Goal: Information Seeking & Learning: Learn about a topic

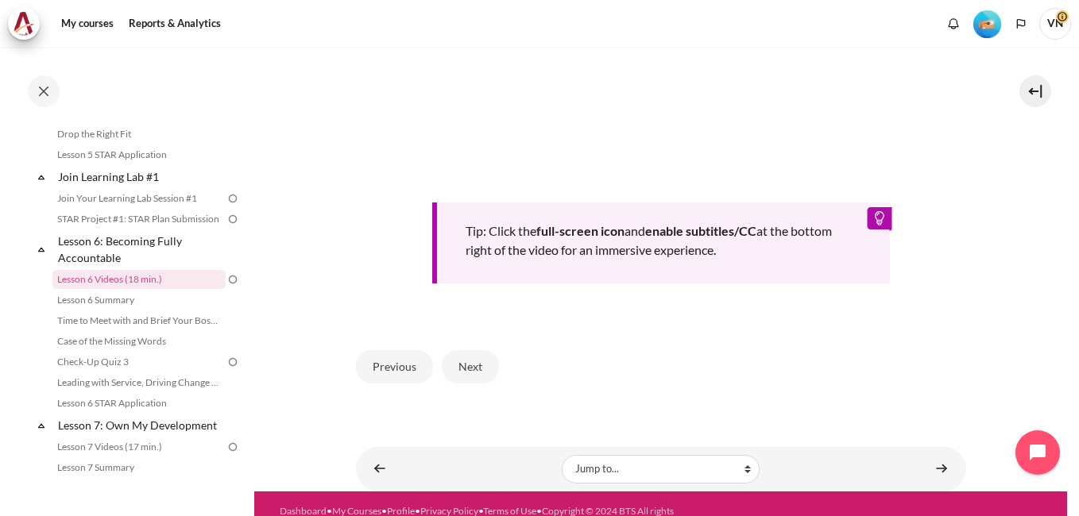
scroll to position [665, 0]
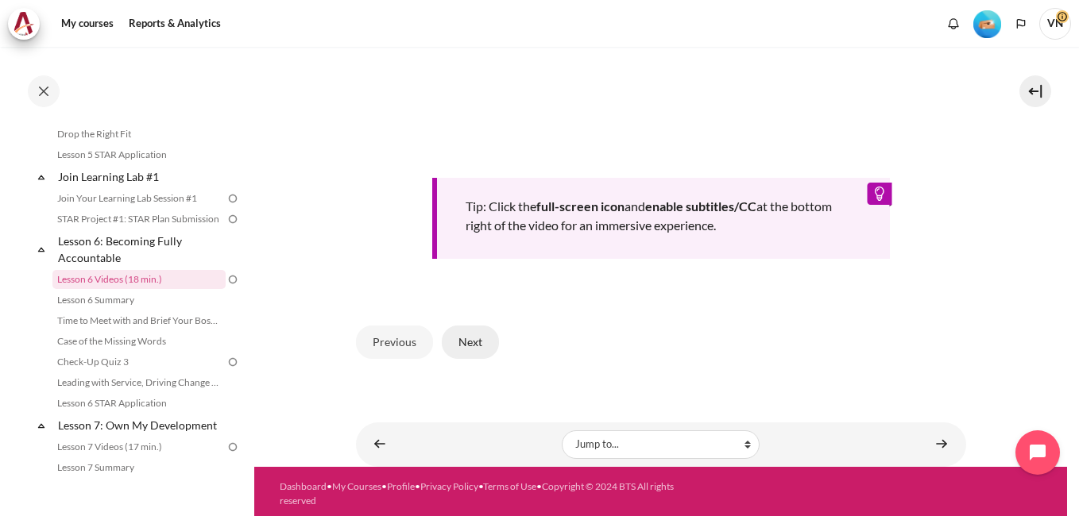
click at [469, 339] on button "Next" at bounding box center [470, 342] width 57 height 33
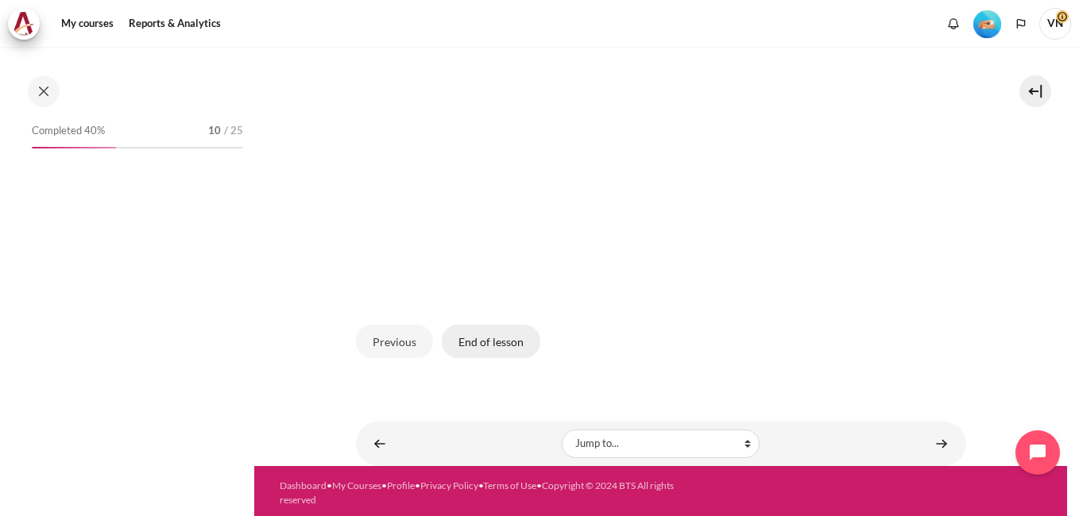
scroll to position [819, 0]
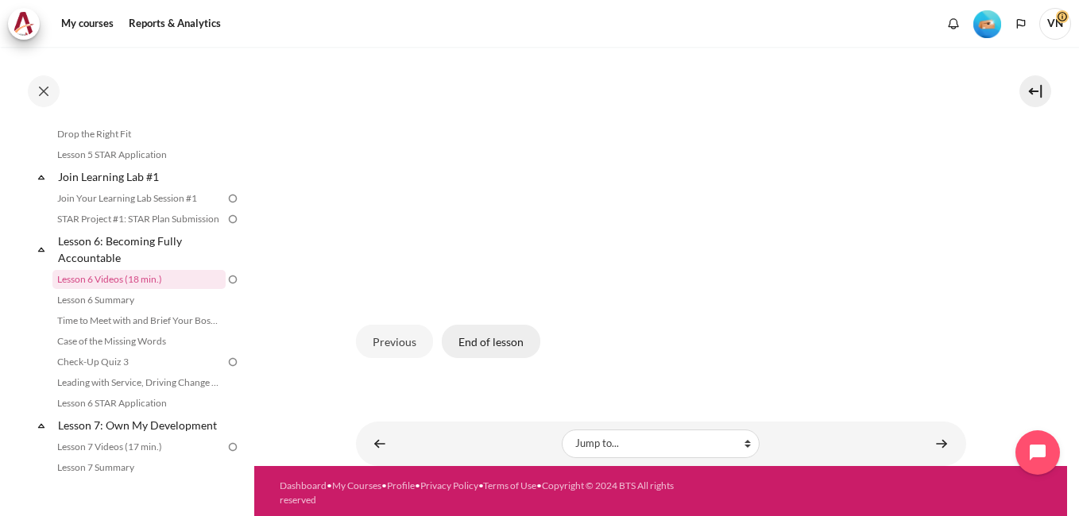
click at [495, 330] on button "End of lesson" at bounding box center [491, 341] width 98 height 33
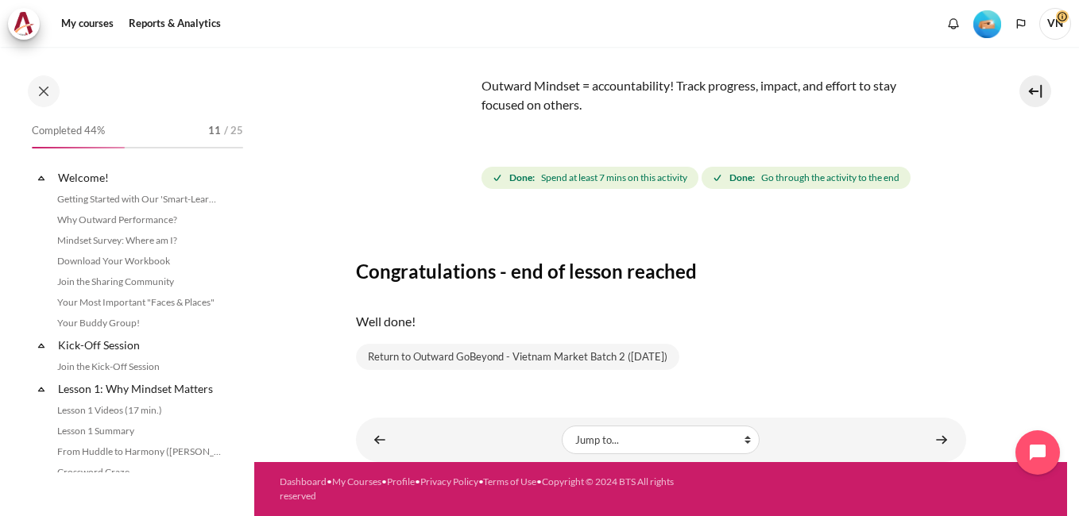
scroll to position [819, 0]
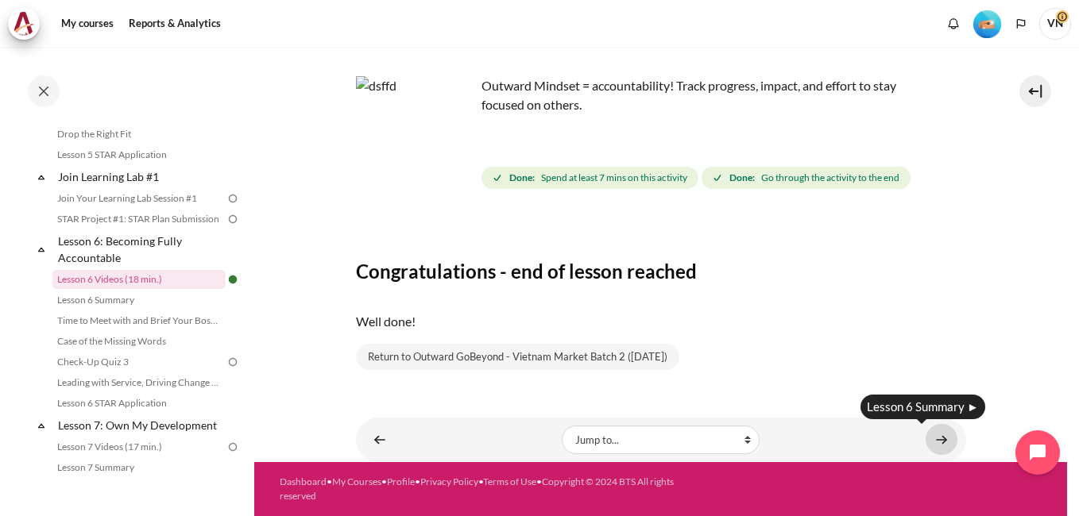
click at [925, 436] on link "Content" at bounding box center [941, 439] width 32 height 31
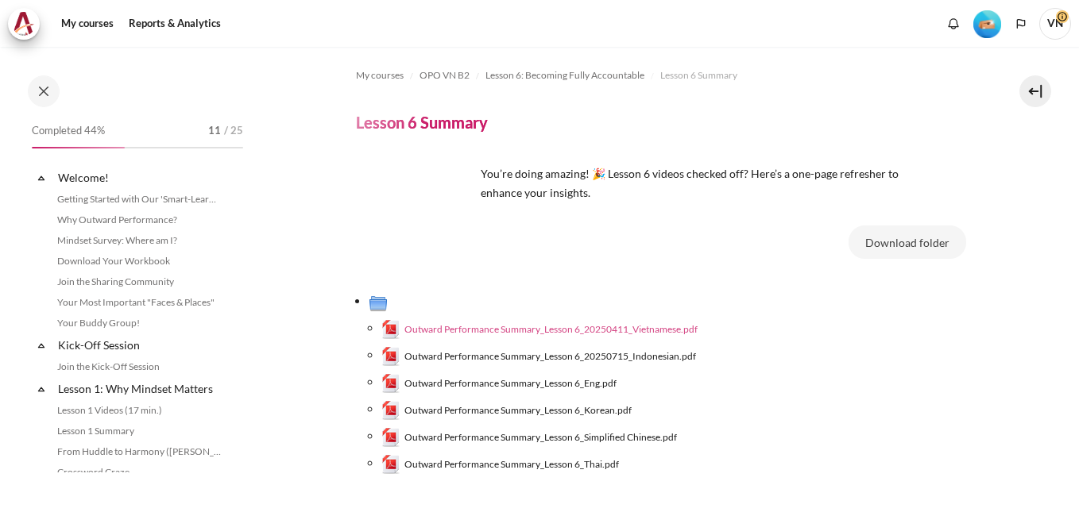
scroll to position [840, 0]
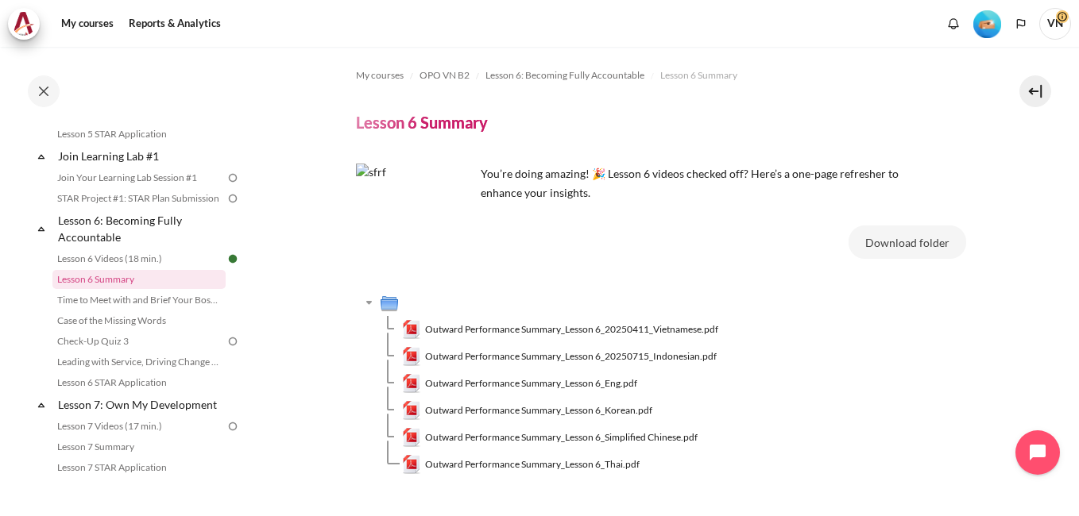
click at [627, 326] on span "Outward Performance Summary_Lesson 6_20250411_Vietnamese.pdf" at bounding box center [571, 329] width 293 height 14
click at [577, 381] on span "Outward Performance Summary_Lesson 6_Eng.pdf" at bounding box center [531, 383] width 212 height 14
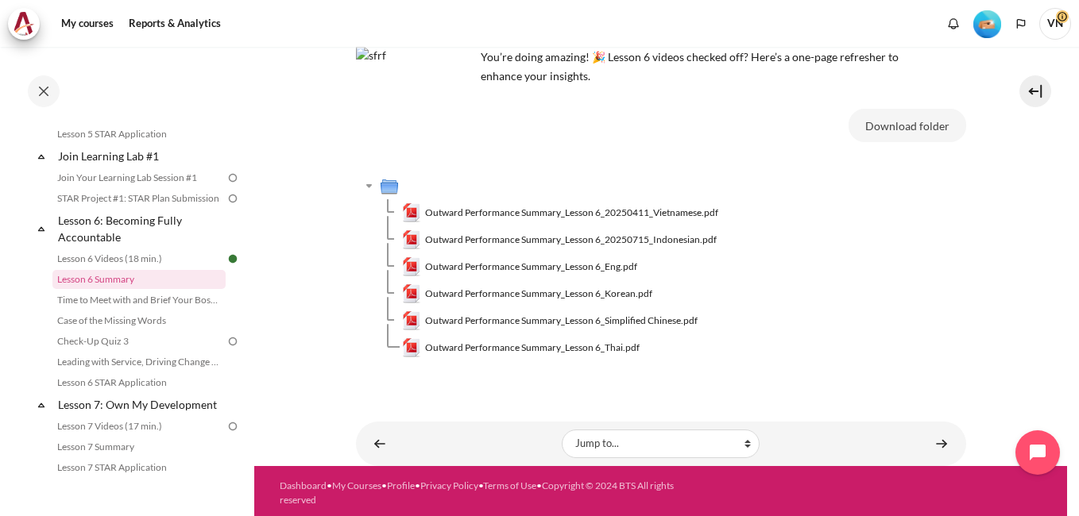
scroll to position [121, 0]
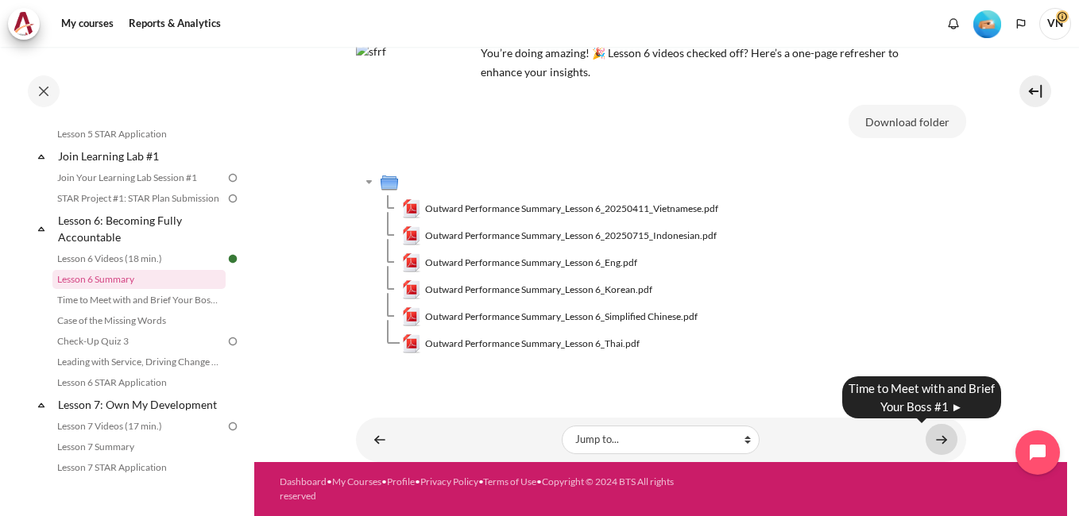
click at [933, 447] on link "Content" at bounding box center [941, 439] width 32 height 31
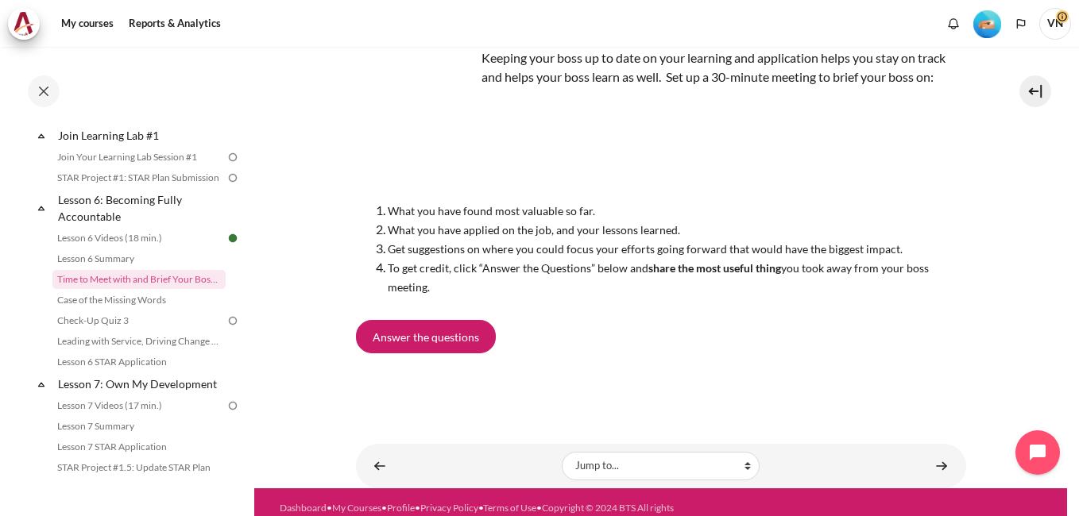
scroll to position [148, 0]
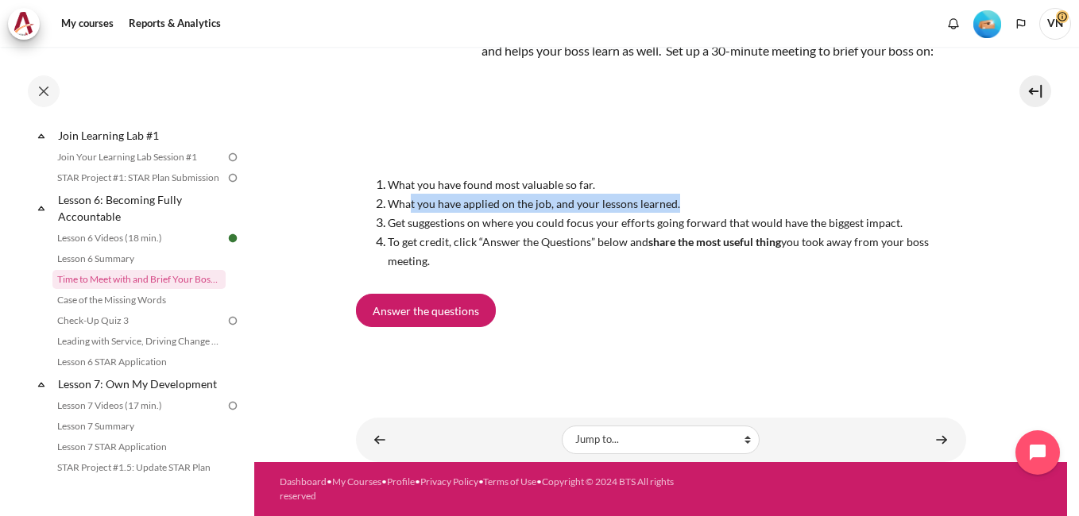
drag, startPoint x: 412, startPoint y: 207, endPoint x: 687, endPoint y: 210, distance: 274.8
click at [687, 210] on li "What you have applied on the job, and your lessons learned." at bounding box center [677, 203] width 578 height 19
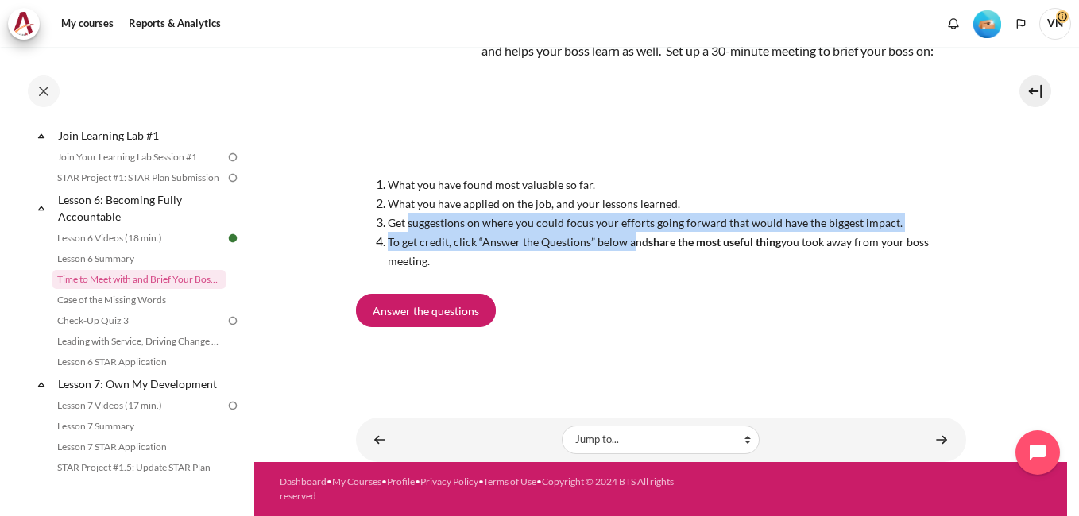
drag, startPoint x: 407, startPoint y: 225, endPoint x: 630, endPoint y: 233, distance: 223.3
click at [630, 233] on ol "What you have found most valuable so far. What you have applied on the job, and…" at bounding box center [661, 222] width 610 height 95
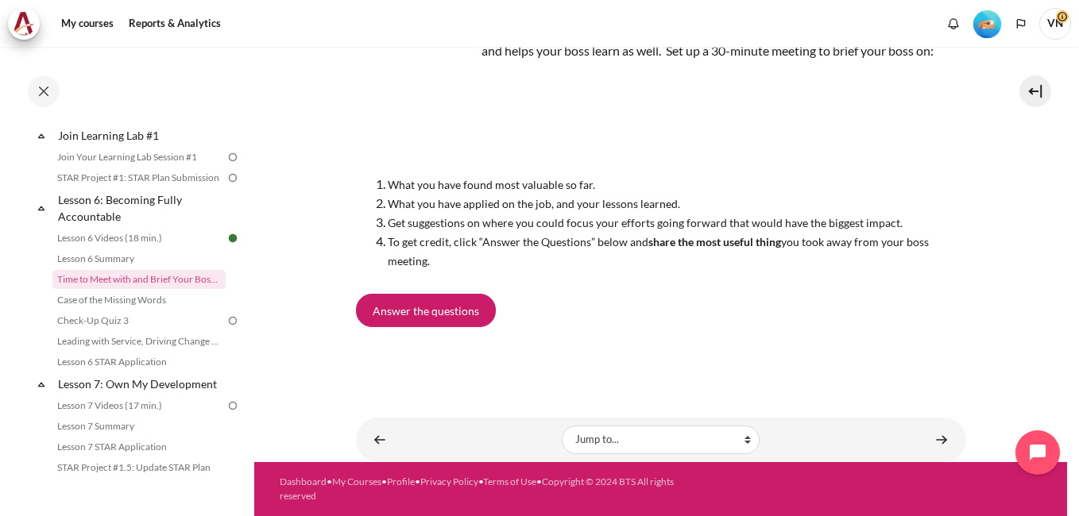
drag, startPoint x: 630, startPoint y: 233, endPoint x: 653, endPoint y: 285, distance: 57.3
click at [653, 285] on div "Keeping your boss up to date on your learning and application helps you stay on…" at bounding box center [661, 190] width 610 height 361
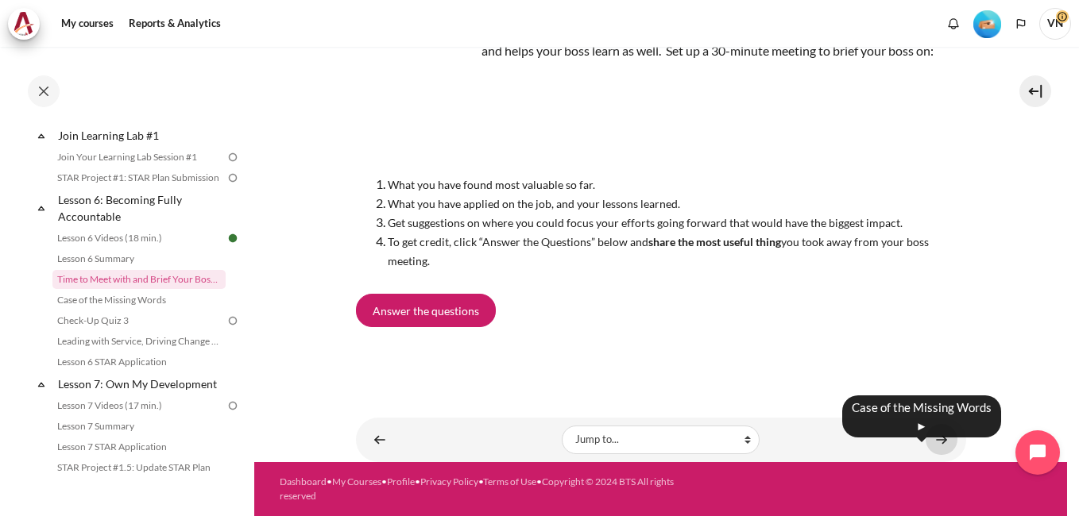
click at [928, 444] on link "Content" at bounding box center [941, 439] width 32 height 31
click at [681, 328] on div "Answer the questions" at bounding box center [661, 314] width 610 height 40
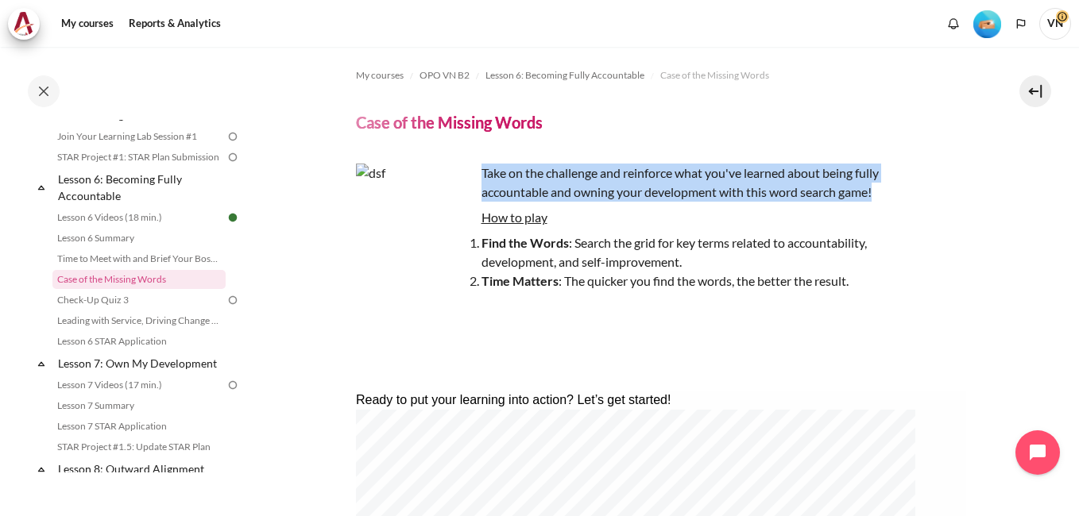
drag, startPoint x: 481, startPoint y: 166, endPoint x: 876, endPoint y: 193, distance: 395.7
click at [876, 193] on p "Take on the challenge and reinforce what you've learned about being fully accou…" at bounding box center [634, 183] width 556 height 38
copy p "Take on the challenge and reinforce what you've learned about being fully accou…"
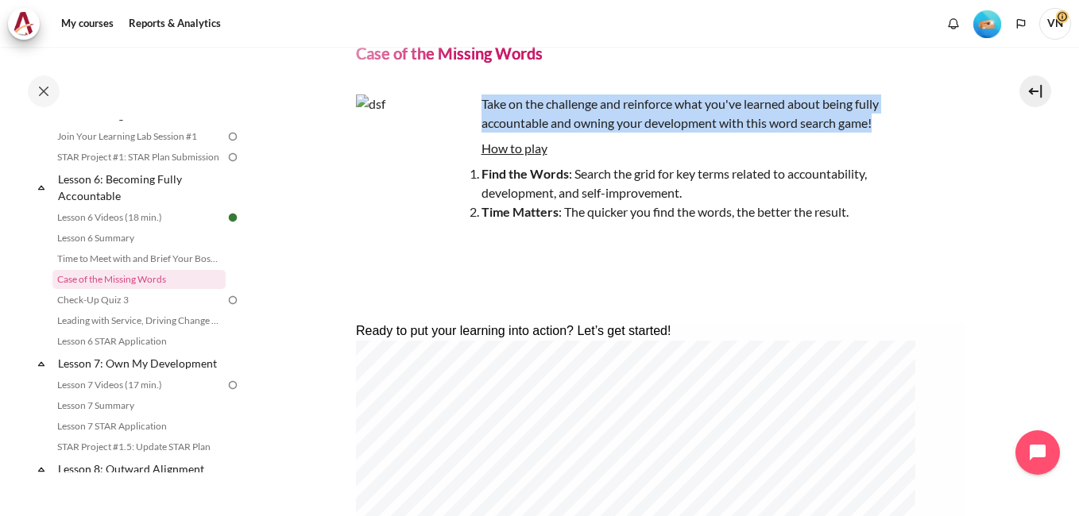
scroll to position [159, 0]
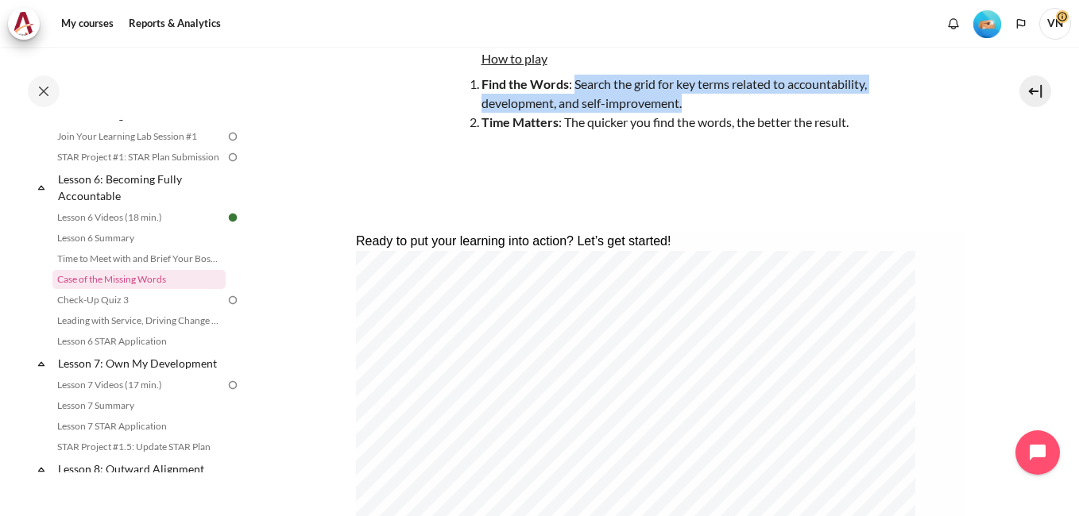
drag, startPoint x: 576, startPoint y: 80, endPoint x: 691, endPoint y: 98, distance: 116.5
click at [691, 98] on li "Find the Words : Search the grid for key terms related to accountability, devel…" at bounding box center [650, 94] width 524 height 38
copy li "Search the grid for key terms related to accountability, development, and self-…"
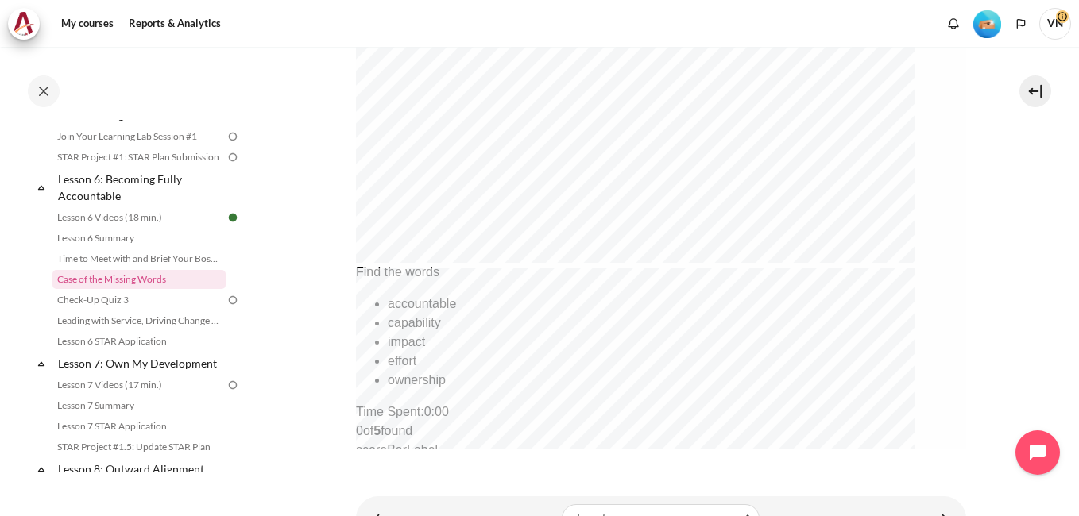
scroll to position [785, 0]
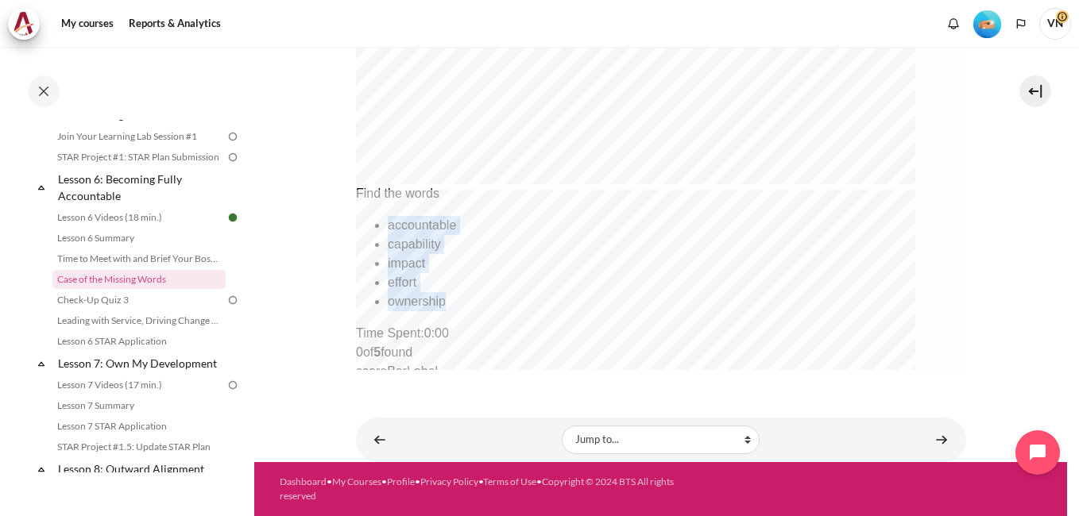
drag, startPoint x: 399, startPoint y: 256, endPoint x: 780, endPoint y: 254, distance: 381.2
click at [780, 254] on ul "accountable capability impact effort ownership" at bounding box center [635, 263] width 561 height 95
copy ul "accountable capability impact effort ownership"
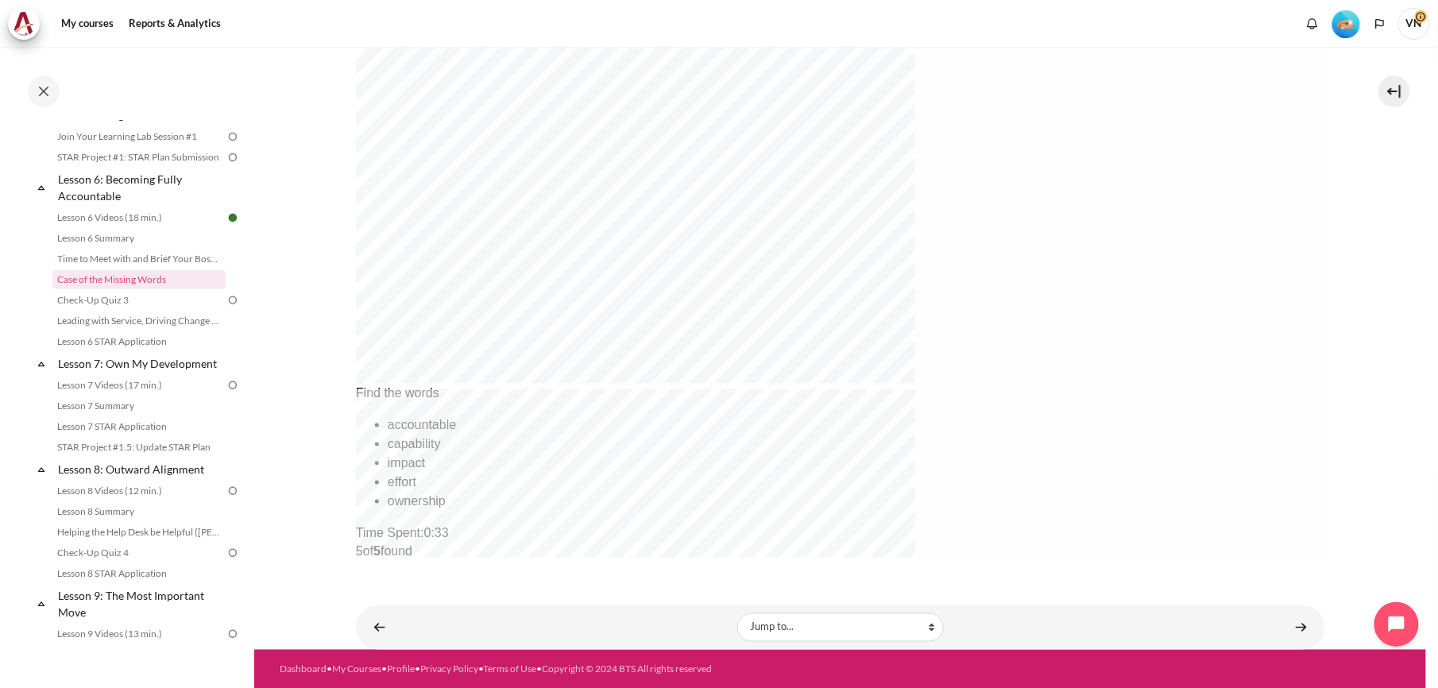
scroll to position [586, 0]
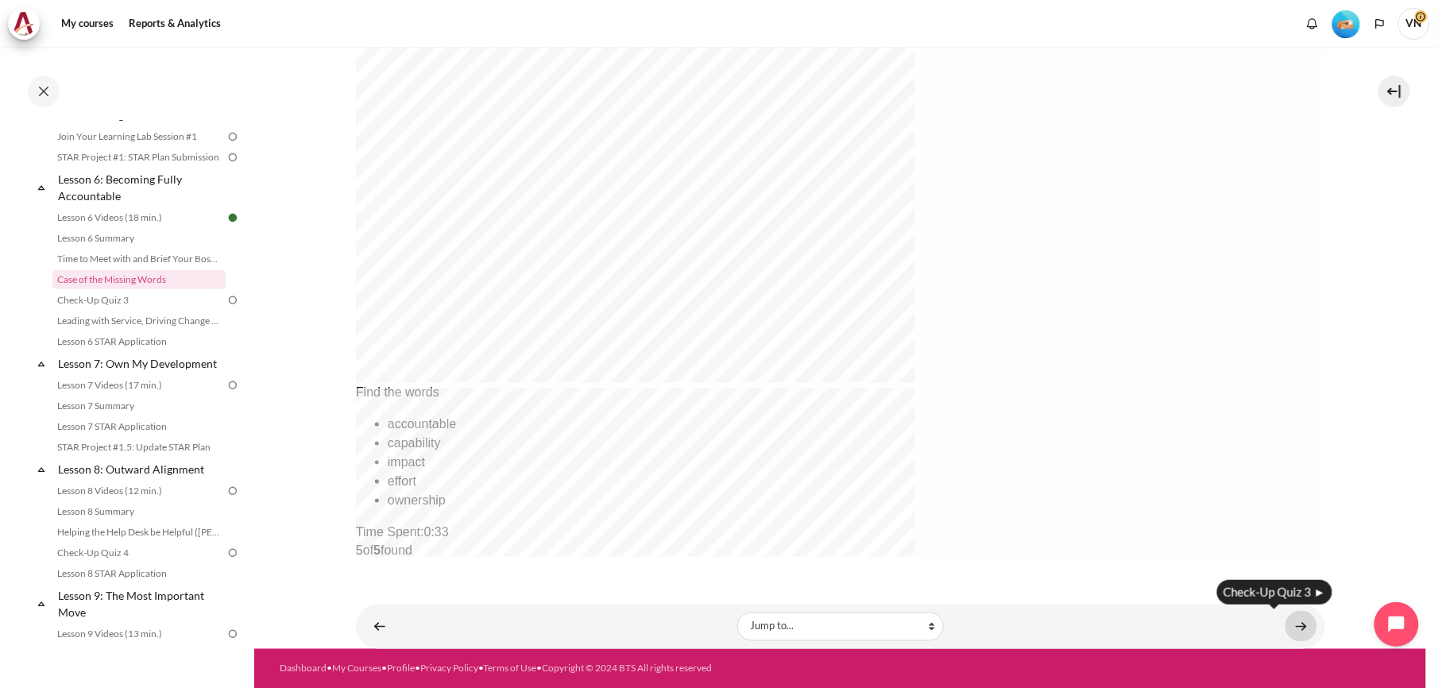
click at [1078, 515] on link "Content" at bounding box center [1301, 626] width 32 height 31
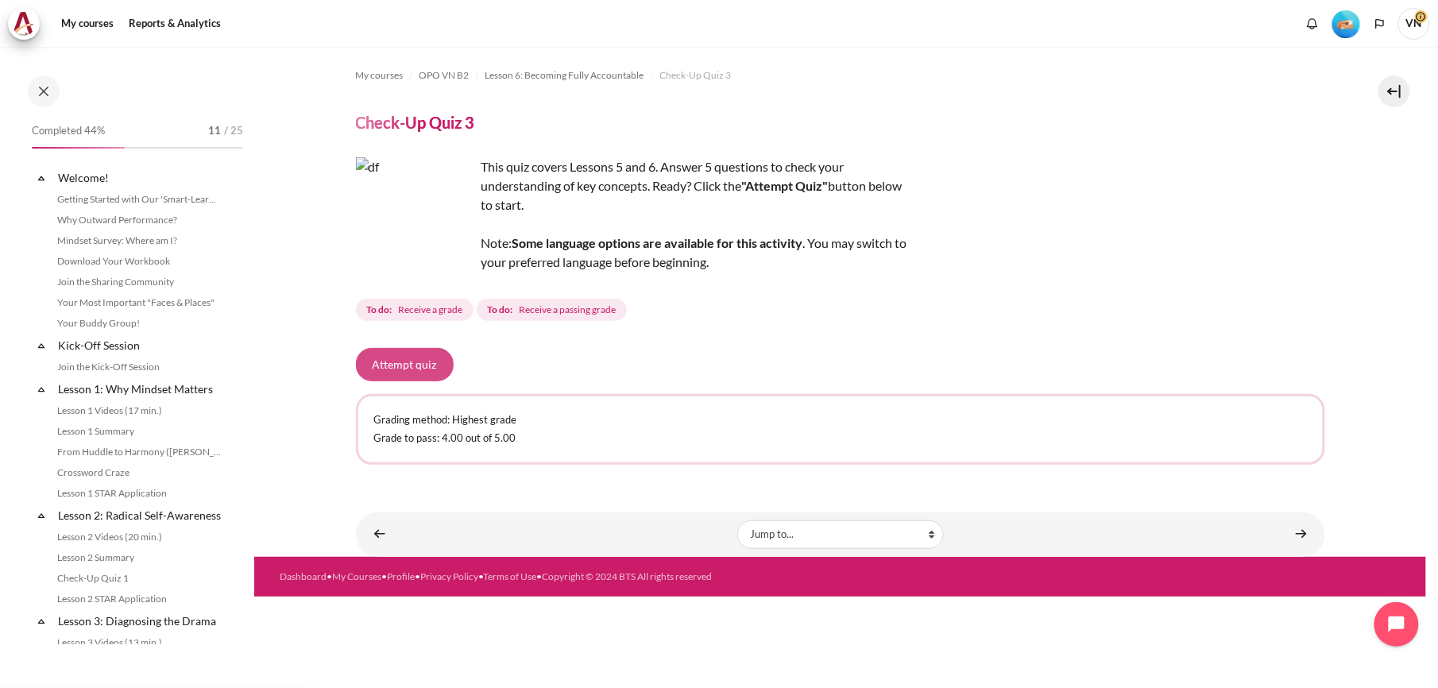
scroll to position [832, 0]
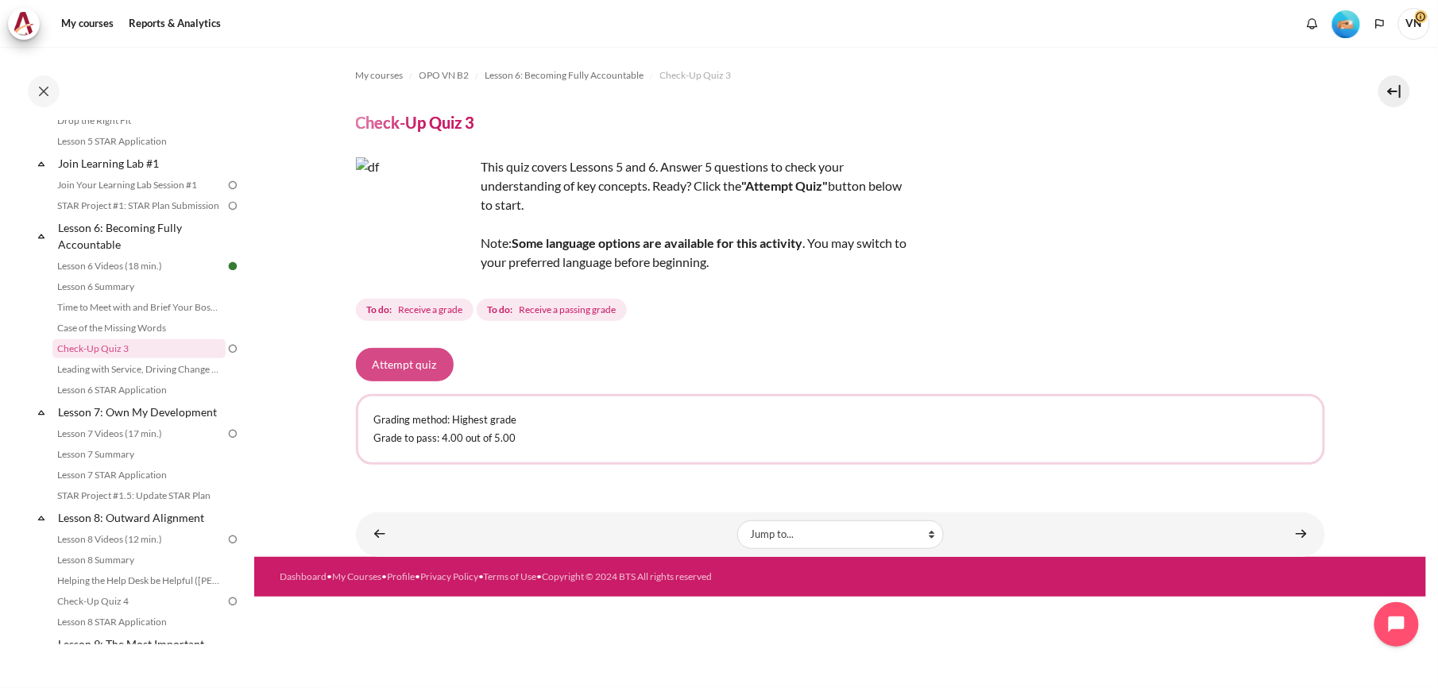
click at [426, 359] on button "Attempt quiz" at bounding box center [405, 364] width 98 height 33
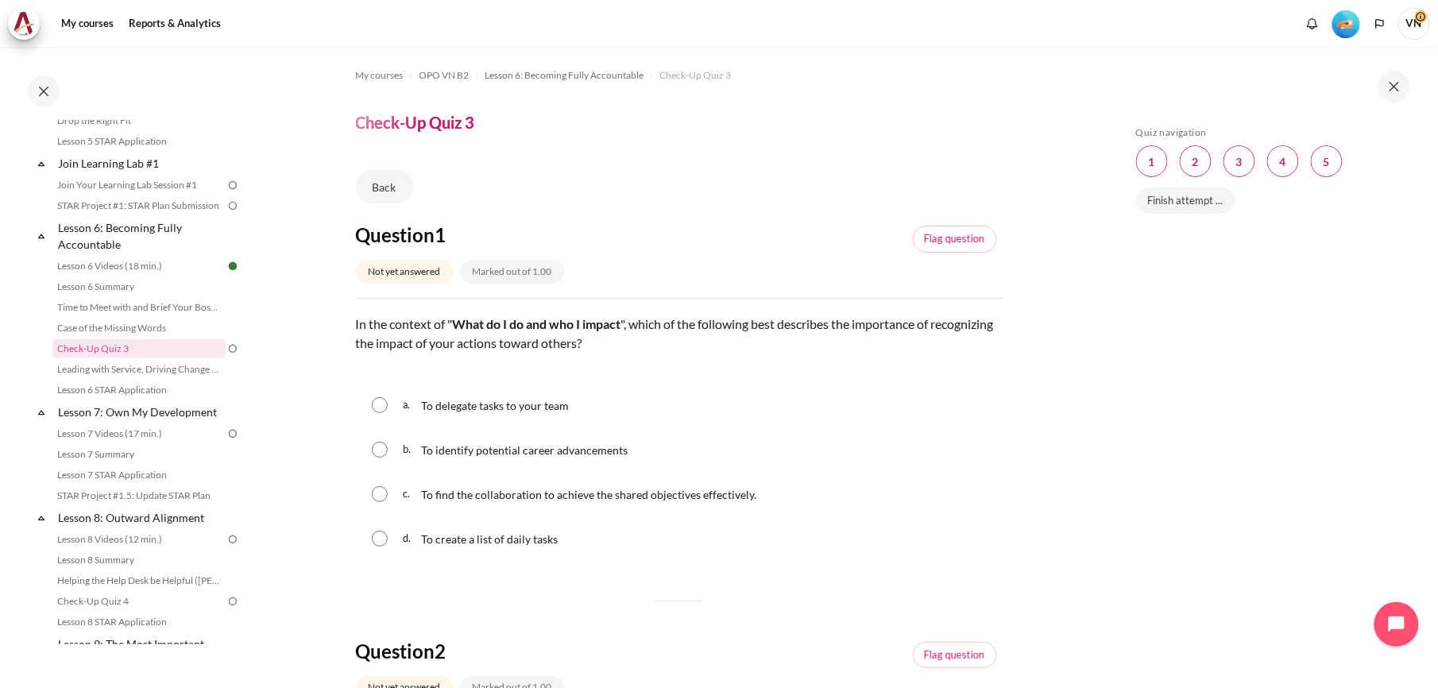
scroll to position [106, 0]
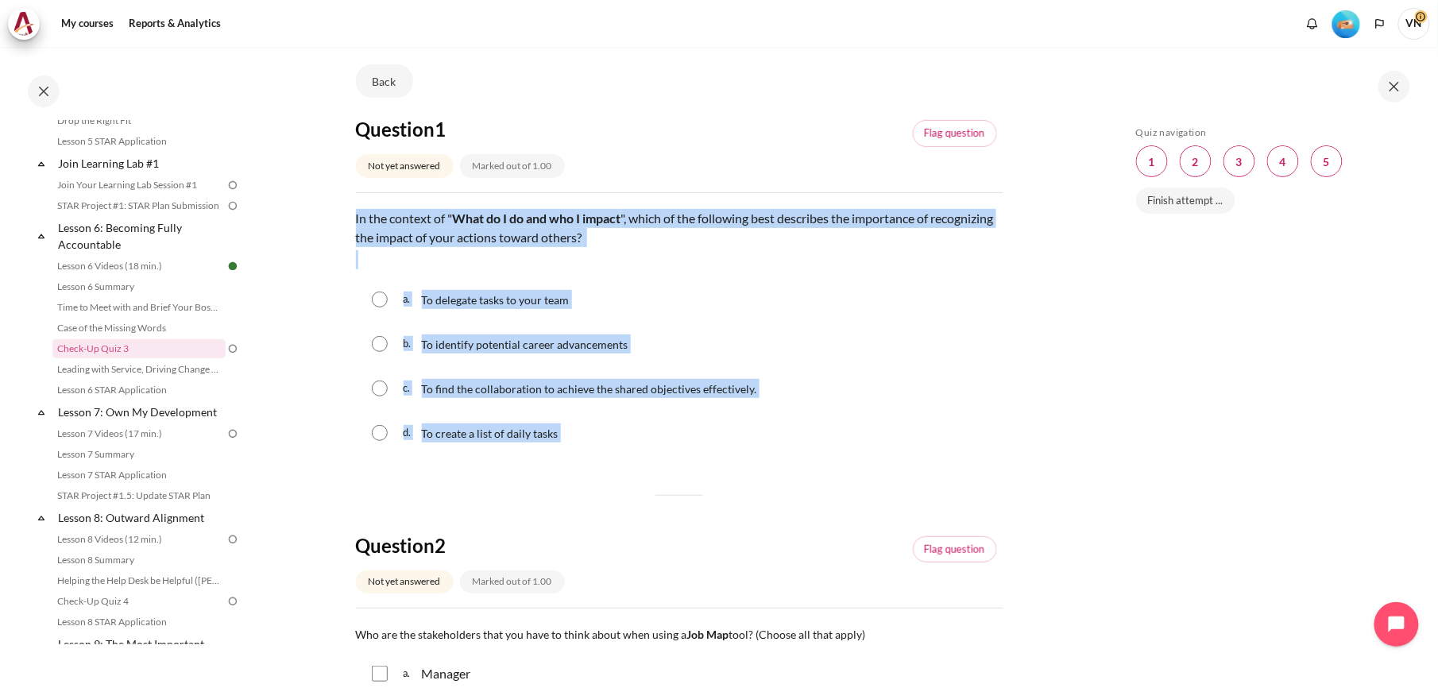
drag, startPoint x: 357, startPoint y: 216, endPoint x: 759, endPoint y: 464, distance: 472.8
copy div "In the context of " What do I do and who I impact ", which of the following bes…"
click at [785, 453] on div "d. To create a list of daily tasks" at bounding box center [679, 432] width 647 height 41
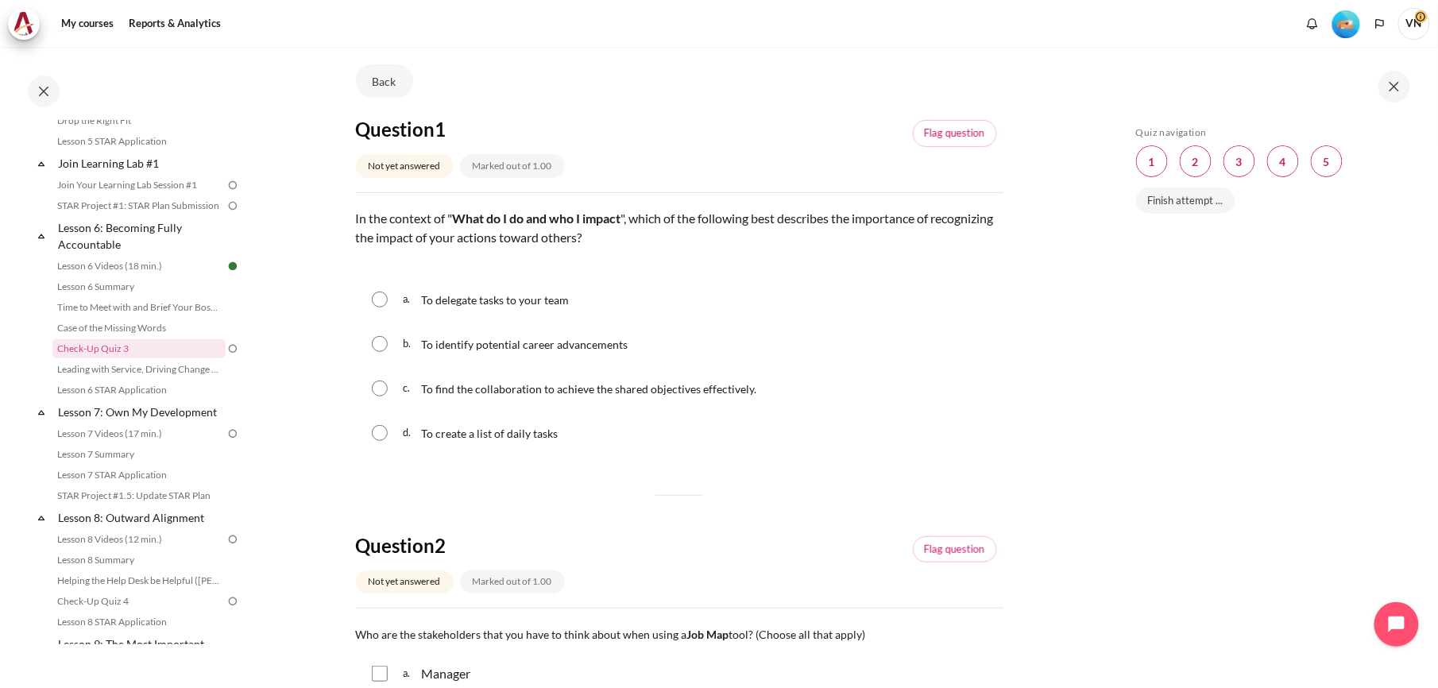
click at [376, 391] on input "Content" at bounding box center [380, 388] width 16 height 16
radio input "true"
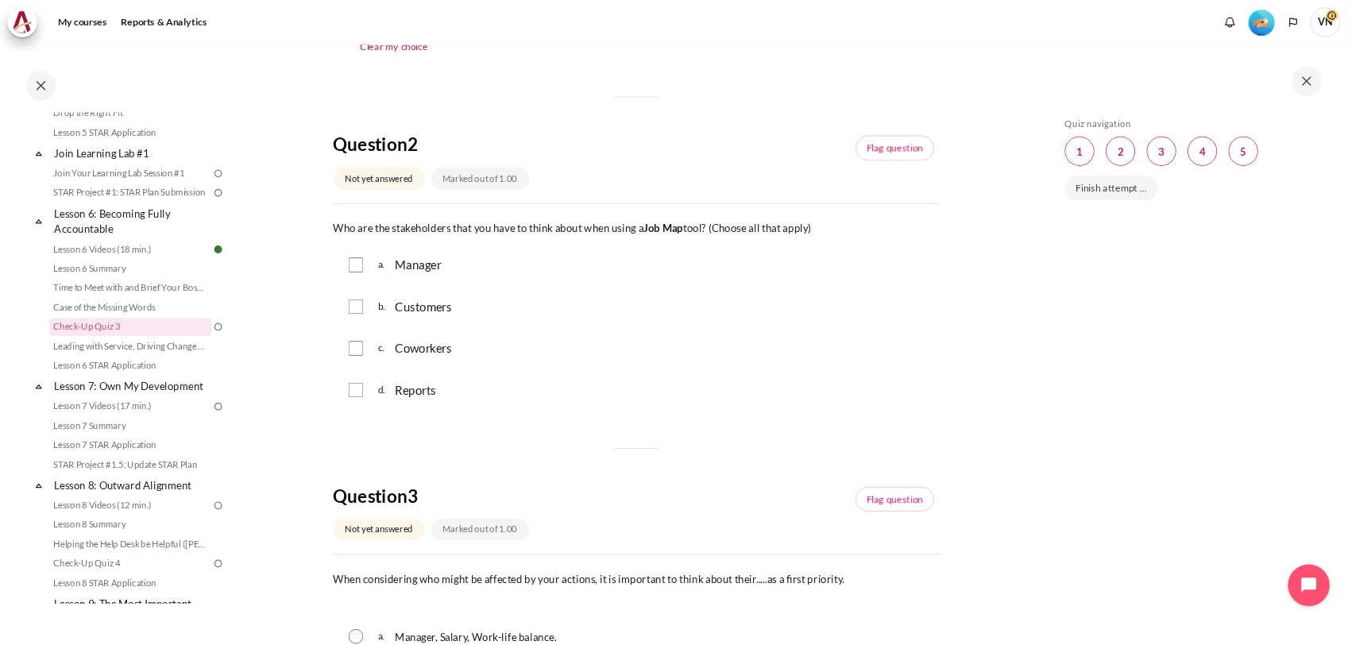
scroll to position [529, 0]
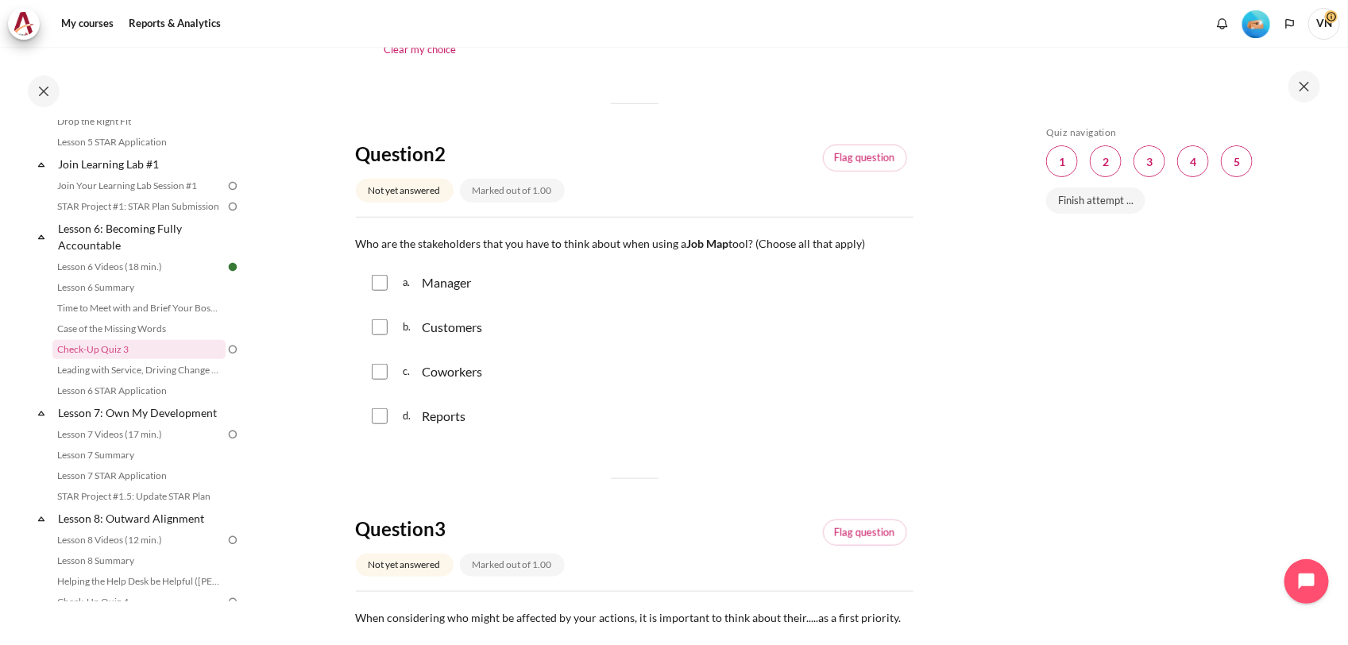
click at [376, 375] on input "Content" at bounding box center [380, 372] width 16 height 16
checkbox input "true"
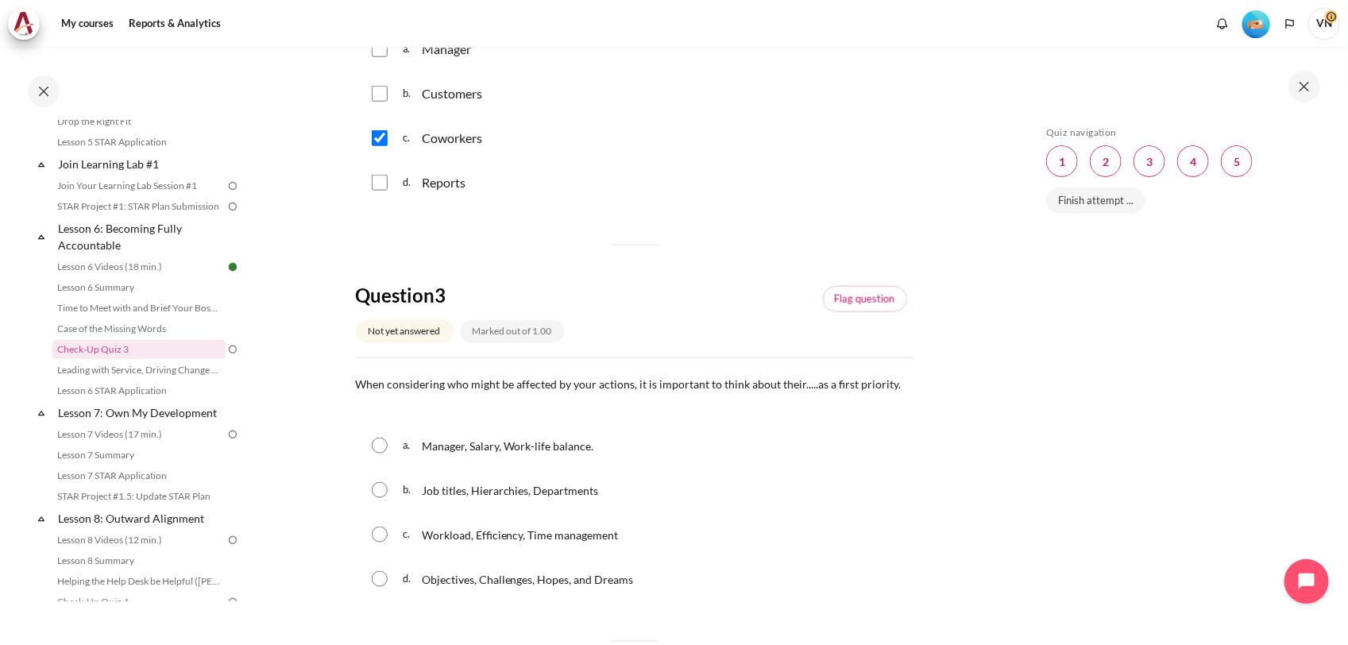
scroll to position [827, 0]
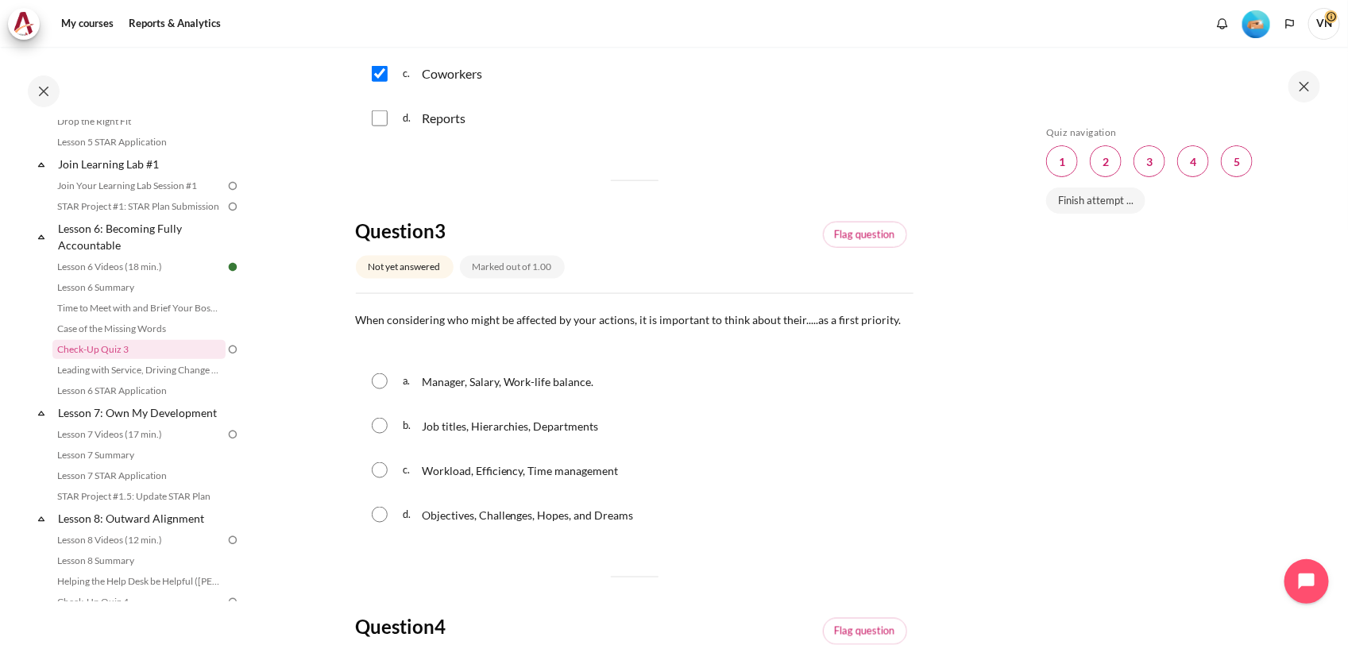
click at [379, 513] on input "Content" at bounding box center [380, 515] width 16 height 16
radio input "true"
click at [379, 469] on input "Content" at bounding box center [380, 470] width 16 height 16
radio input "true"
click at [379, 518] on input "Content" at bounding box center [380, 515] width 16 height 16
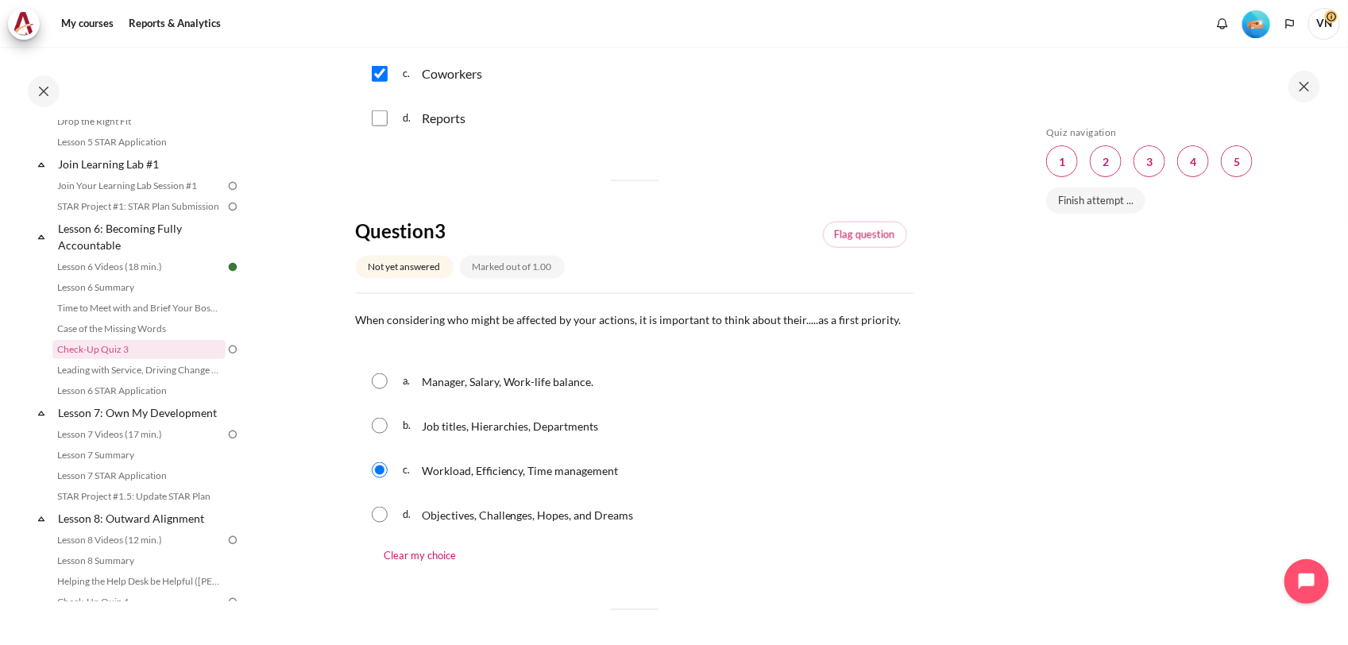
radio input "true"
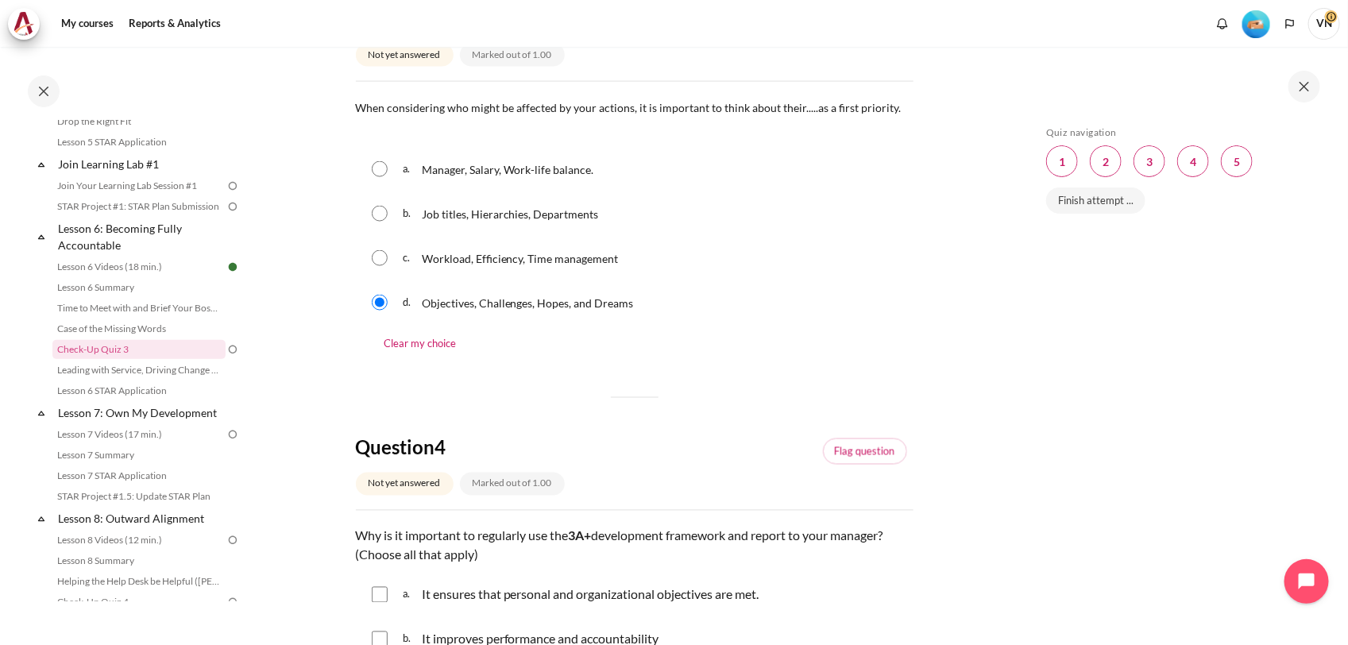
scroll to position [1224, 0]
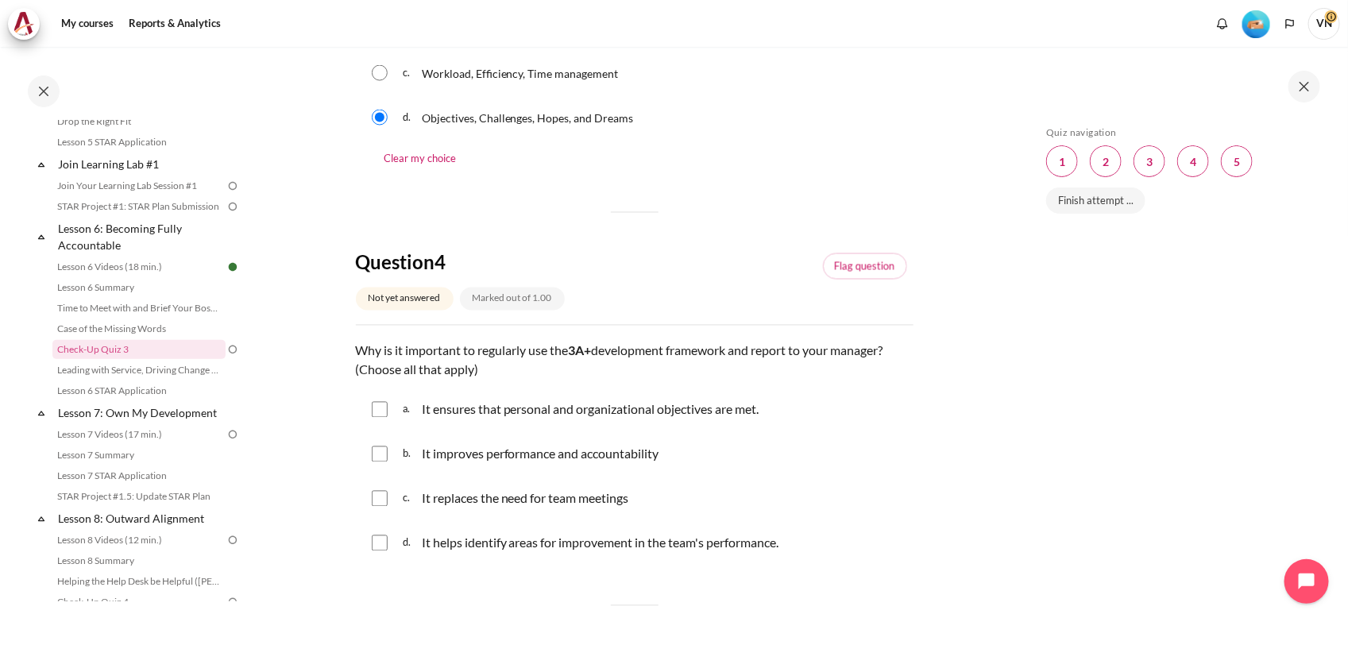
click at [383, 411] on input "Content" at bounding box center [380, 410] width 16 height 16
checkbox input "true"
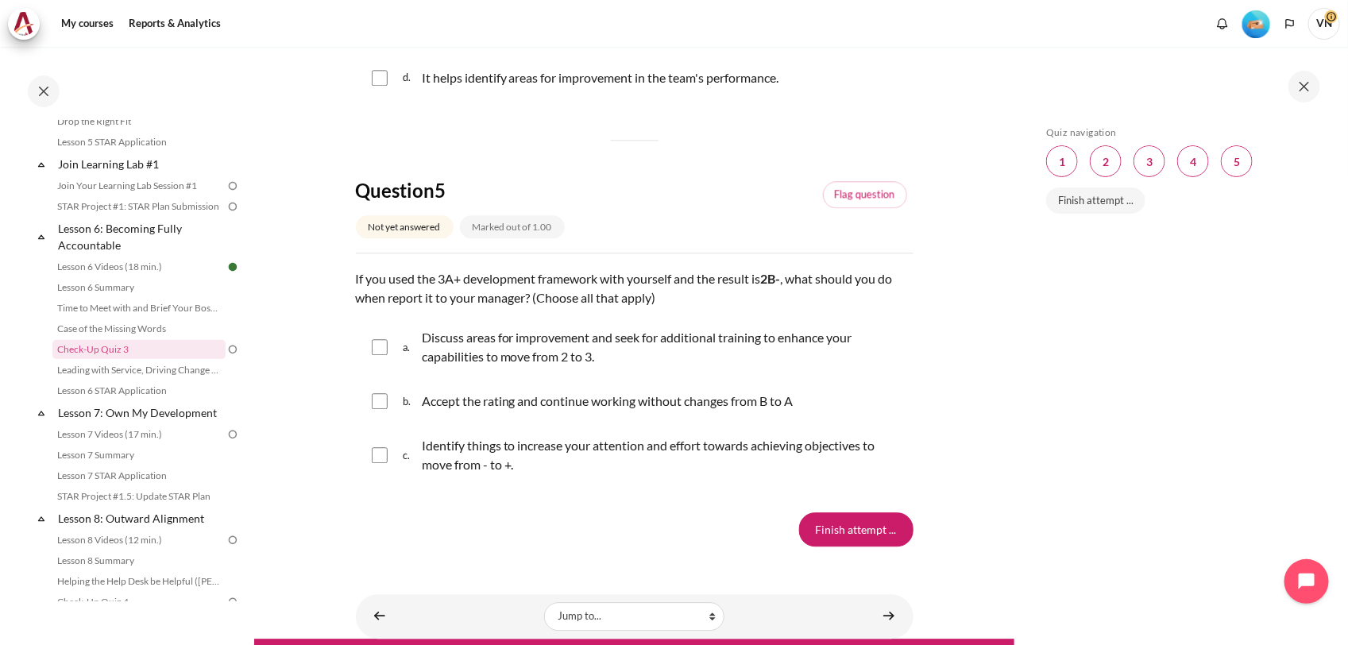
scroll to position [1720, 0]
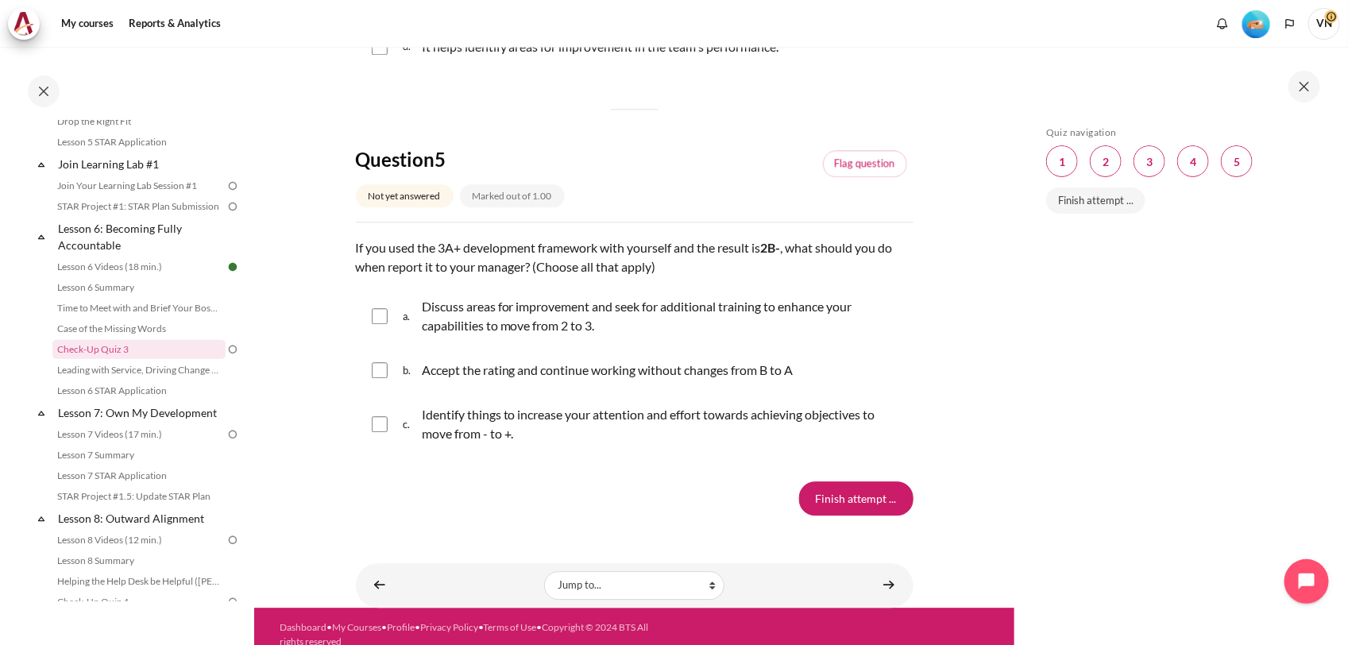
click at [397, 425] on div "c. Identify things to increase your attention and effort towards achieving obje…" at bounding box center [635, 424] width 558 height 60
click at [382, 423] on input "Content" at bounding box center [380, 424] width 16 height 16
checkbox input "true"
click at [859, 499] on input "Finish attempt ..." at bounding box center [856, 497] width 114 height 33
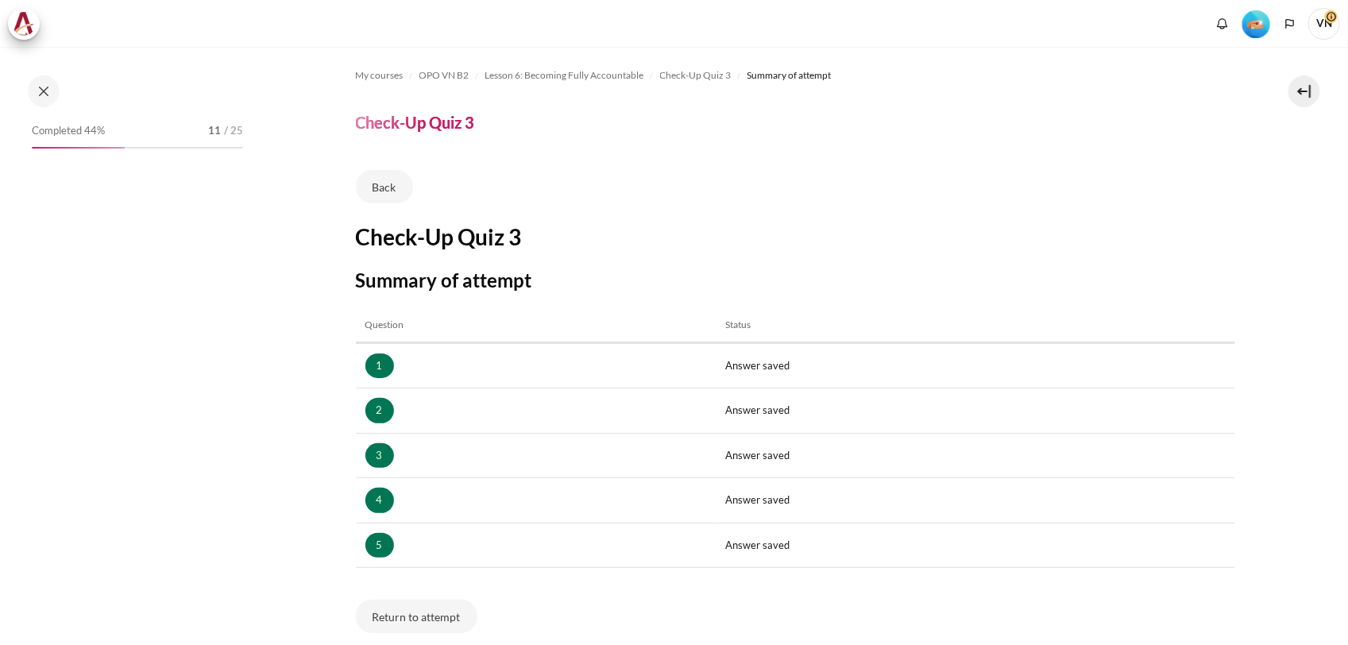
scroll to position [173, 0]
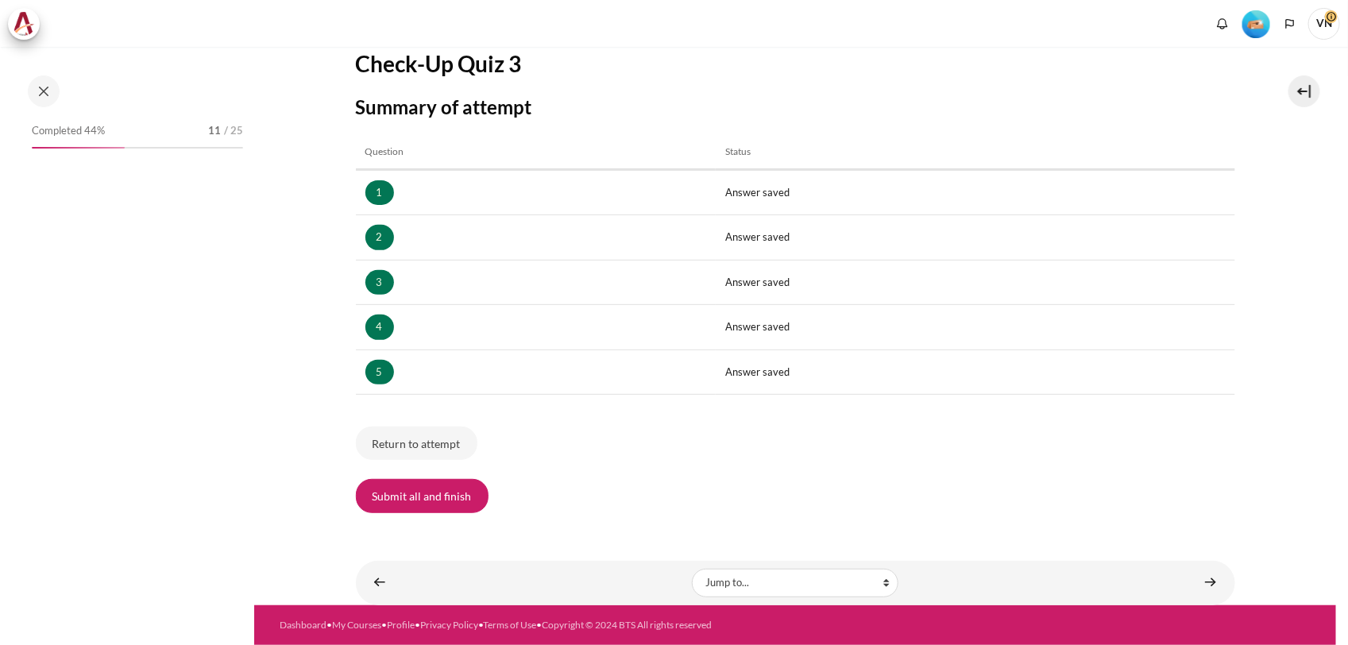
click at [442, 504] on button "Submit all and finish" at bounding box center [422, 495] width 133 height 33
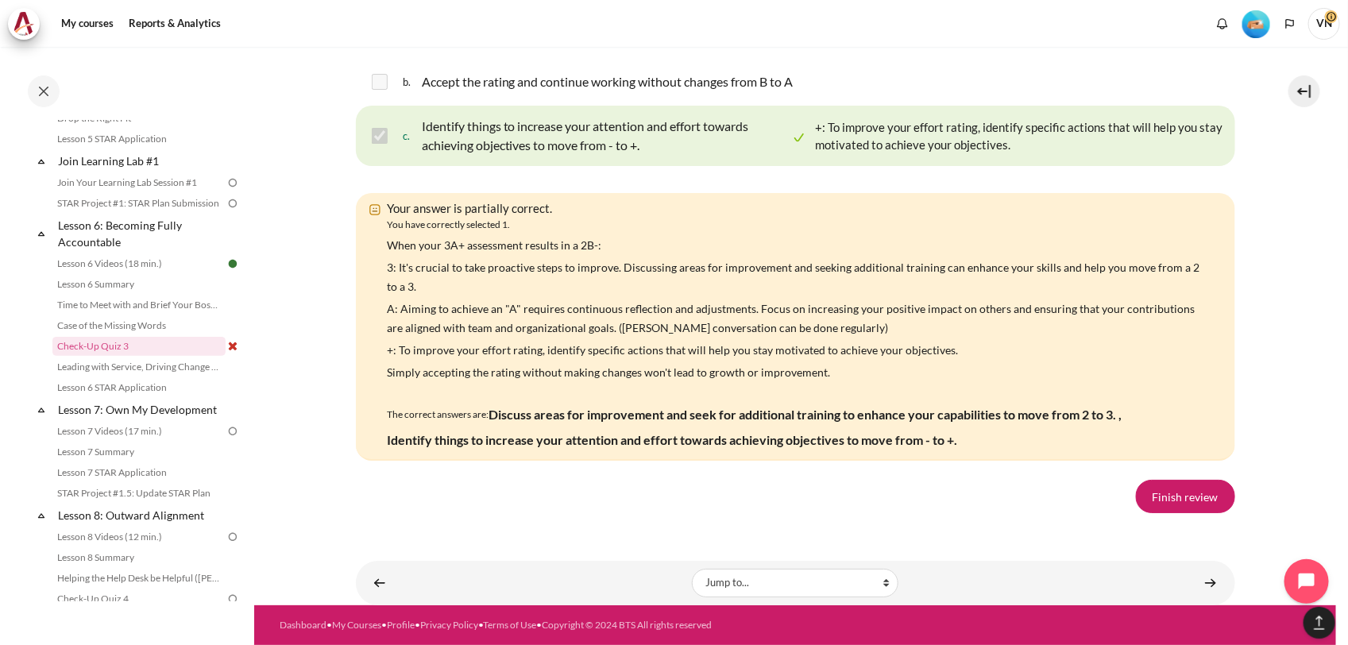
scroll to position [2886, 0]
click at [1170, 513] on link "Finish review" at bounding box center [1185, 496] width 99 height 33
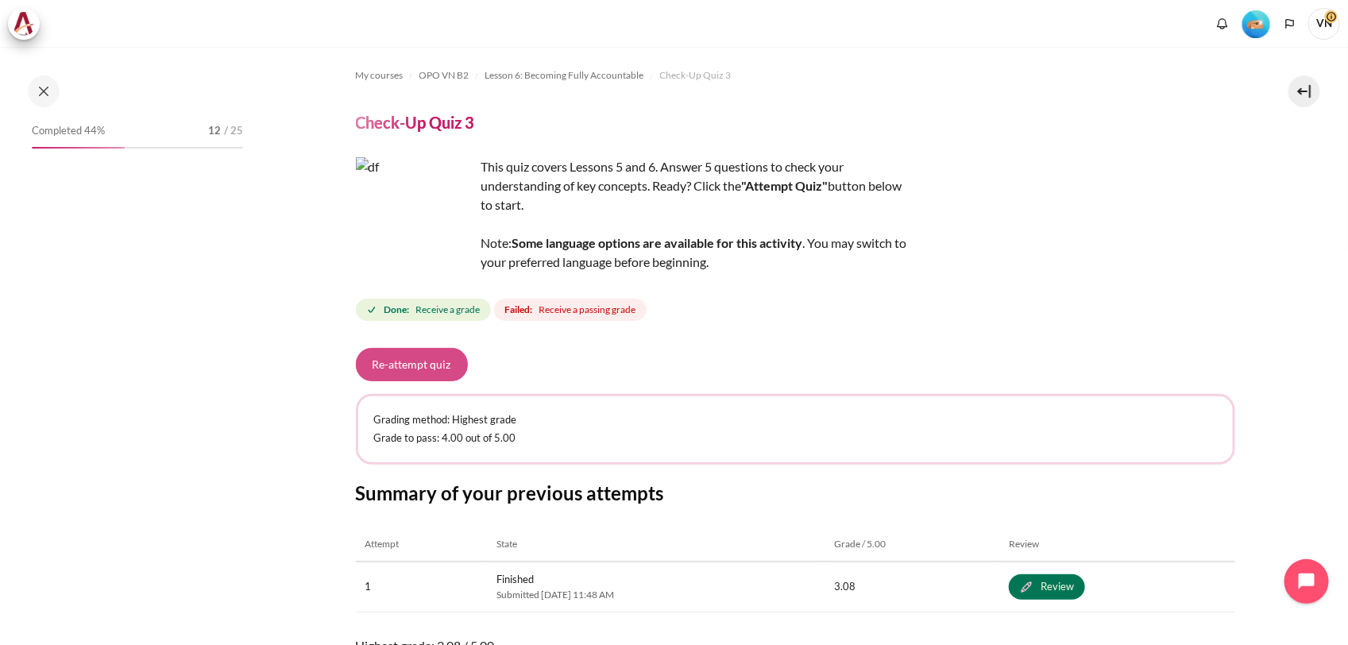
click at [419, 363] on button "Re-attempt quiz" at bounding box center [412, 364] width 112 height 33
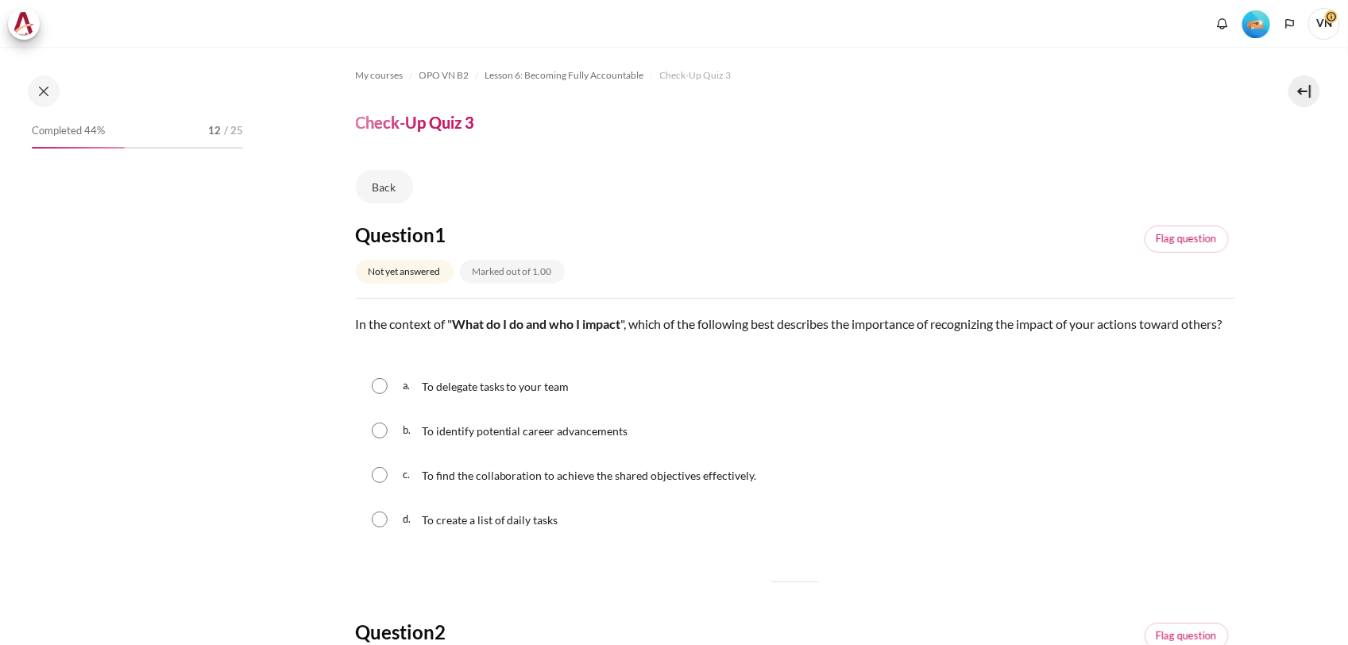
scroll to position [835, 0]
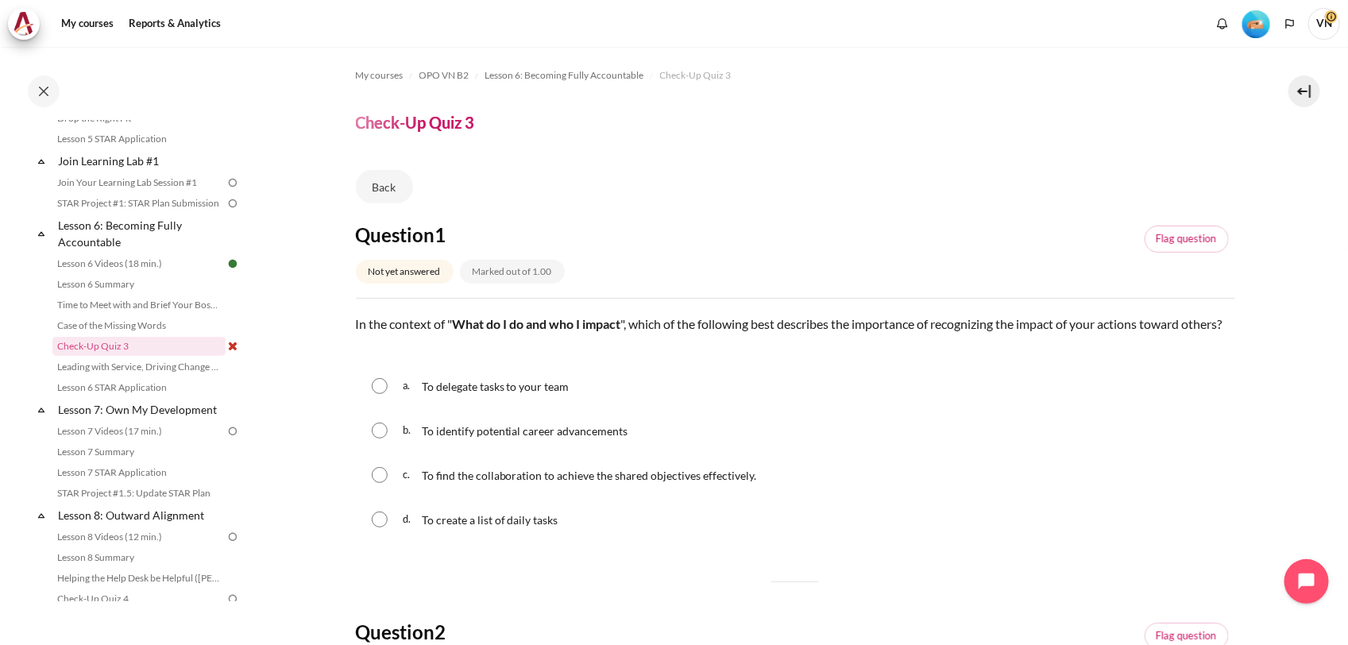
click at [388, 493] on div "c. To find the collaboration to achieve the shared objectives effectively." at bounding box center [795, 474] width 879 height 41
click at [378, 483] on input "Content" at bounding box center [380, 475] width 16 height 16
radio input "true"
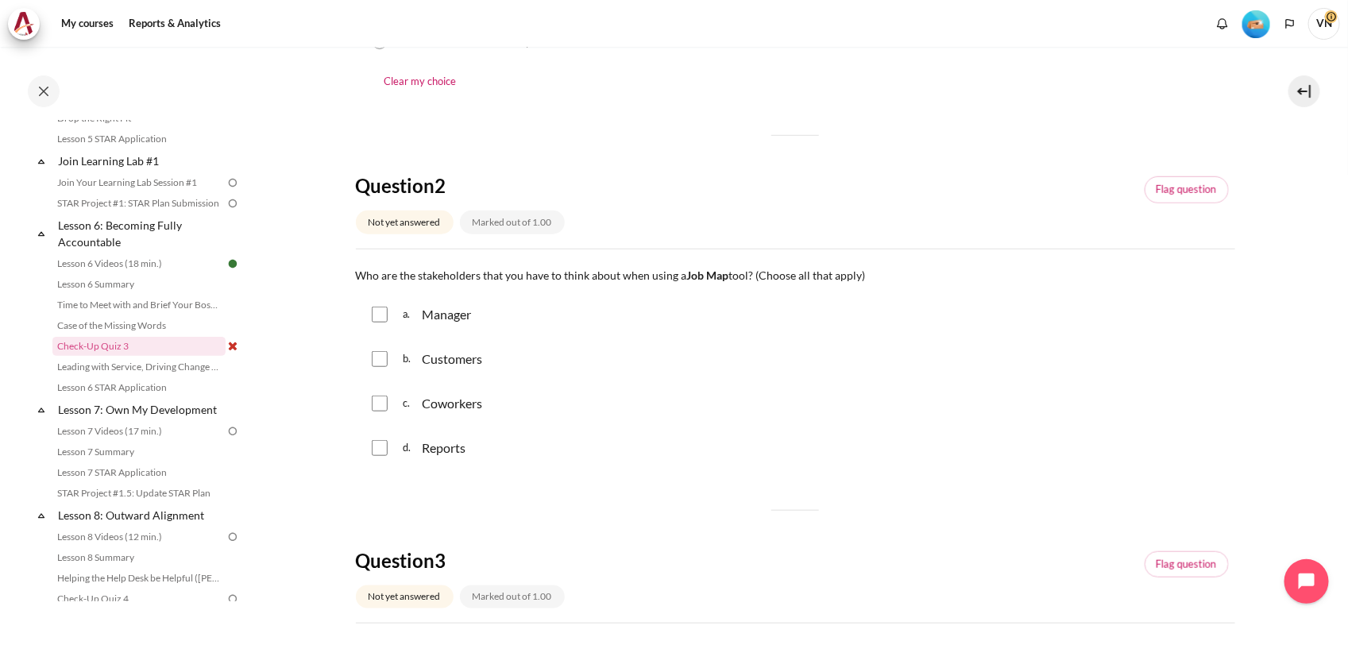
scroll to position [596, 0]
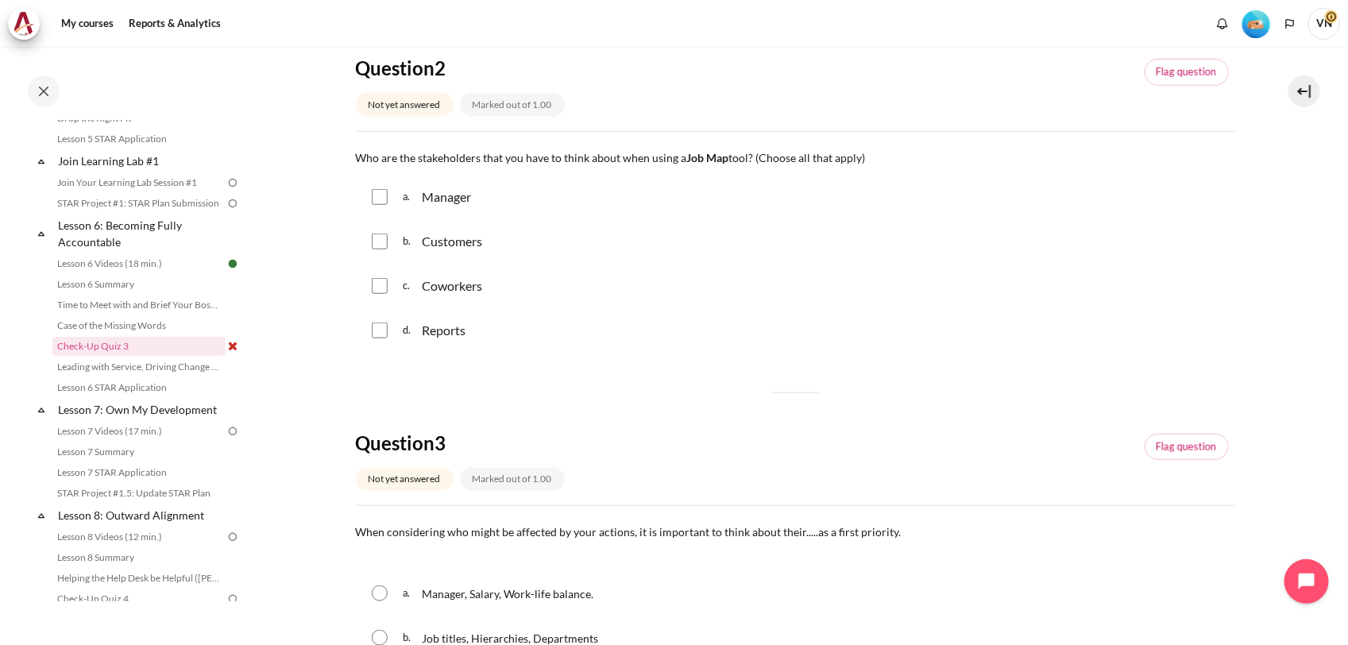
click at [379, 294] on input "Content" at bounding box center [380, 286] width 16 height 16
checkbox input "true"
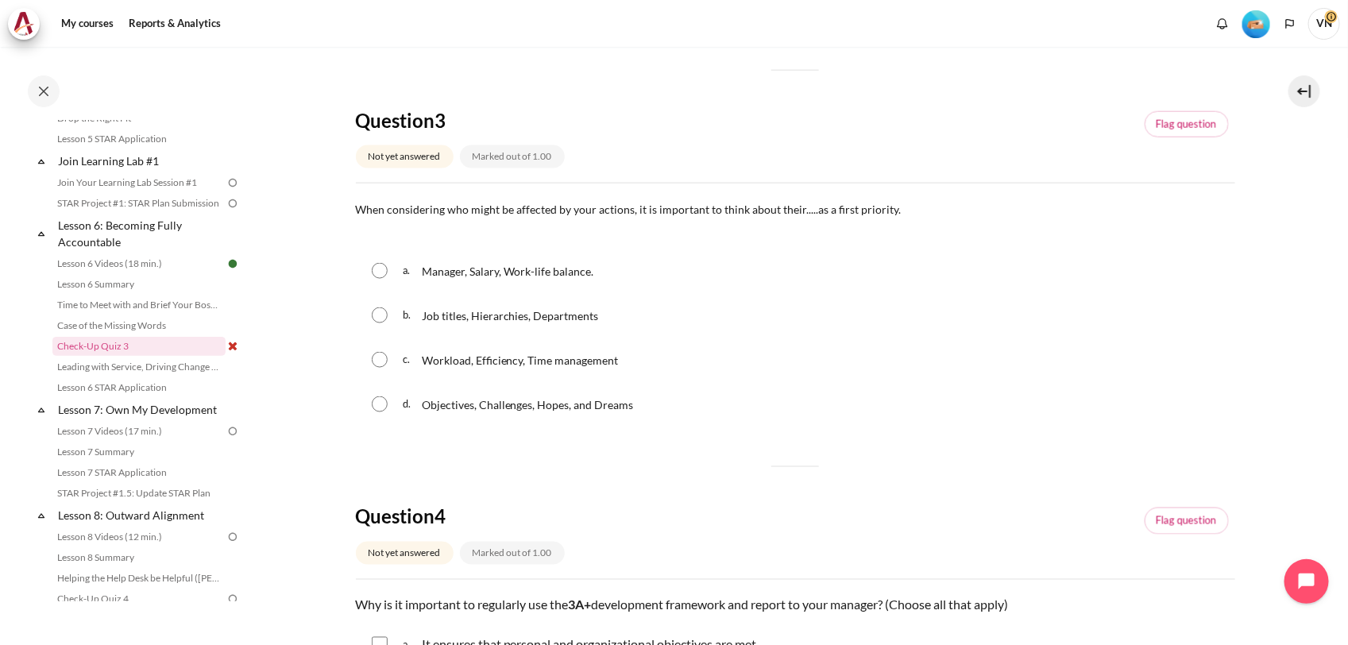
scroll to position [993, 0]
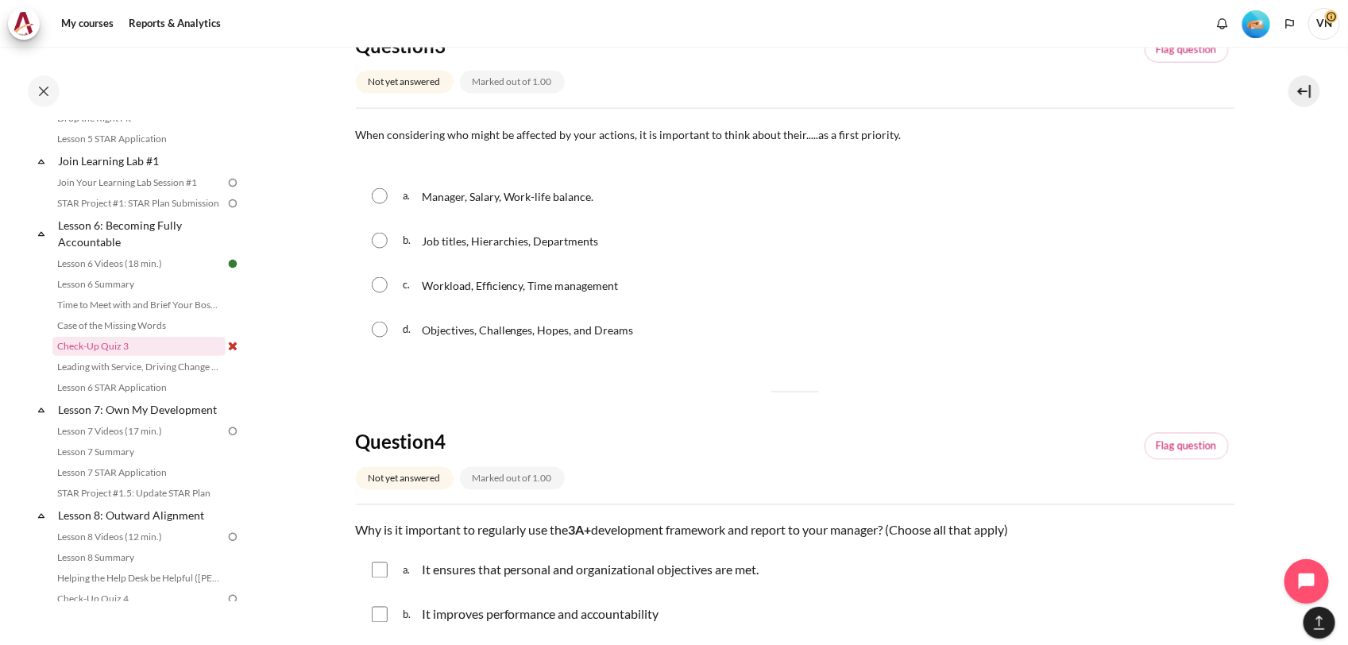
click at [379, 338] on input "Content" at bounding box center [380, 330] width 16 height 16
radio input "true"
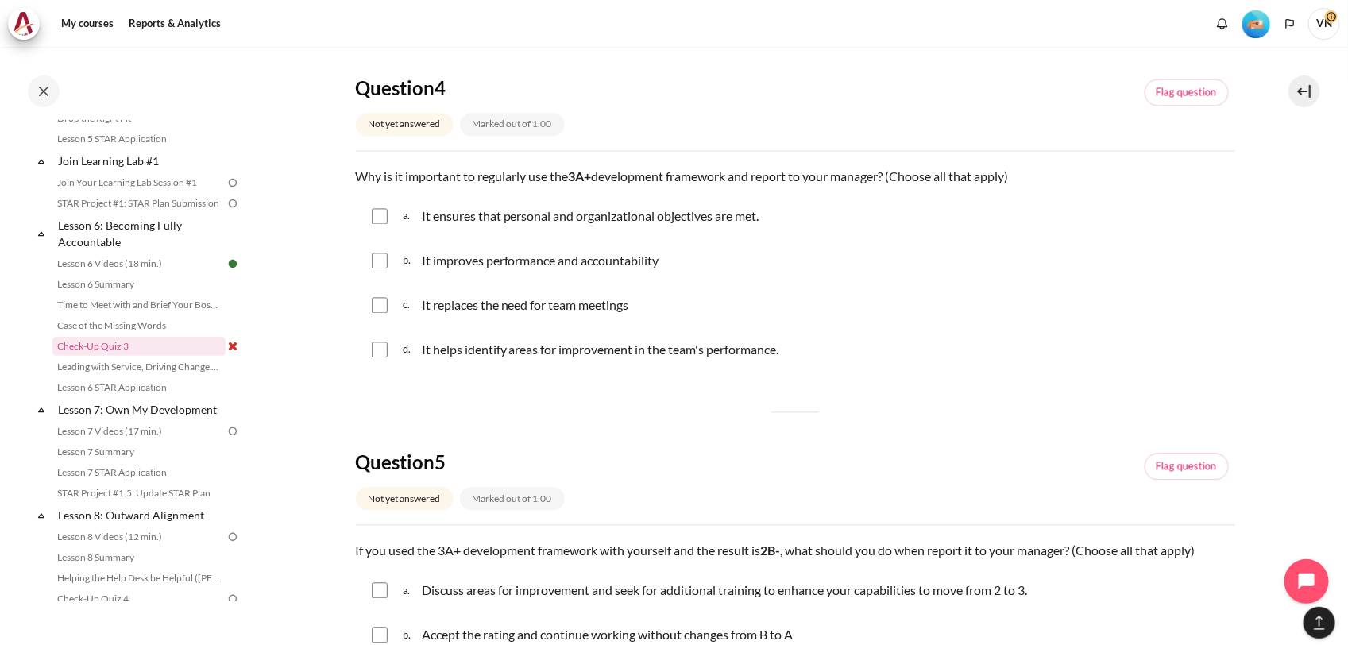
scroll to position [1390, 0]
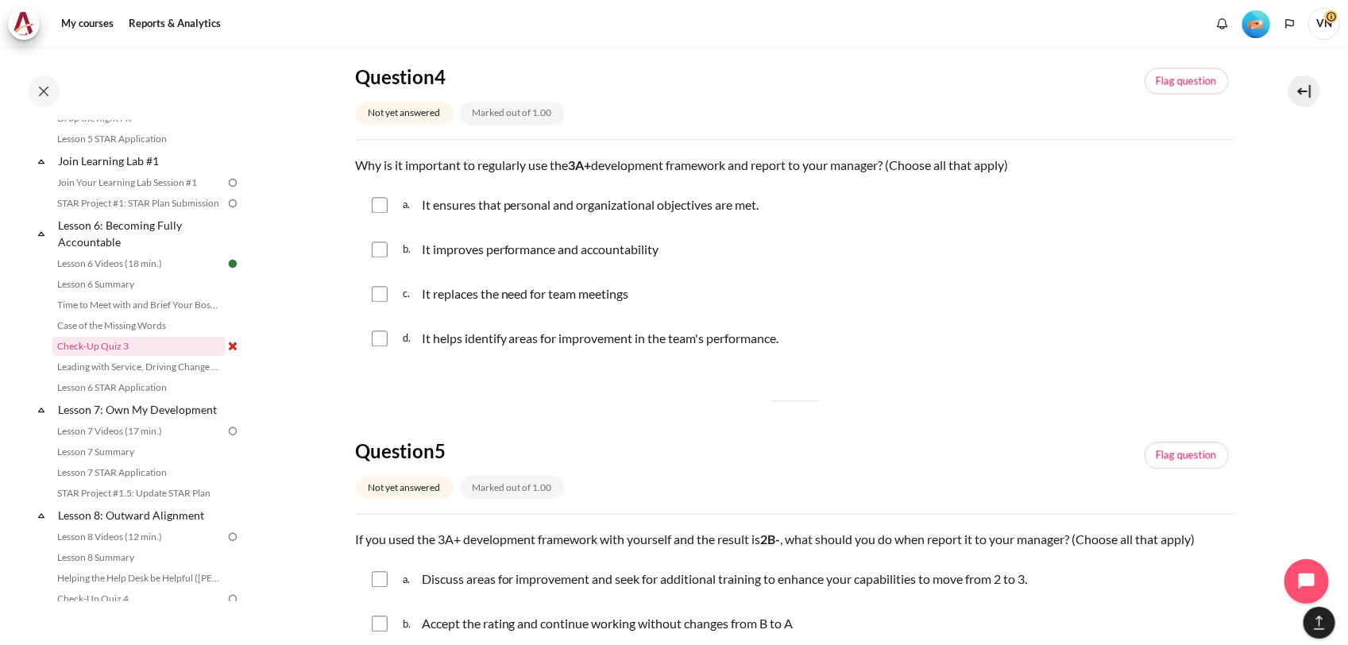
click at [383, 347] on input "Content" at bounding box center [380, 339] width 16 height 16
checkbox input "true"
click at [373, 214] on input "Content" at bounding box center [380, 206] width 16 height 16
checkbox input "true"
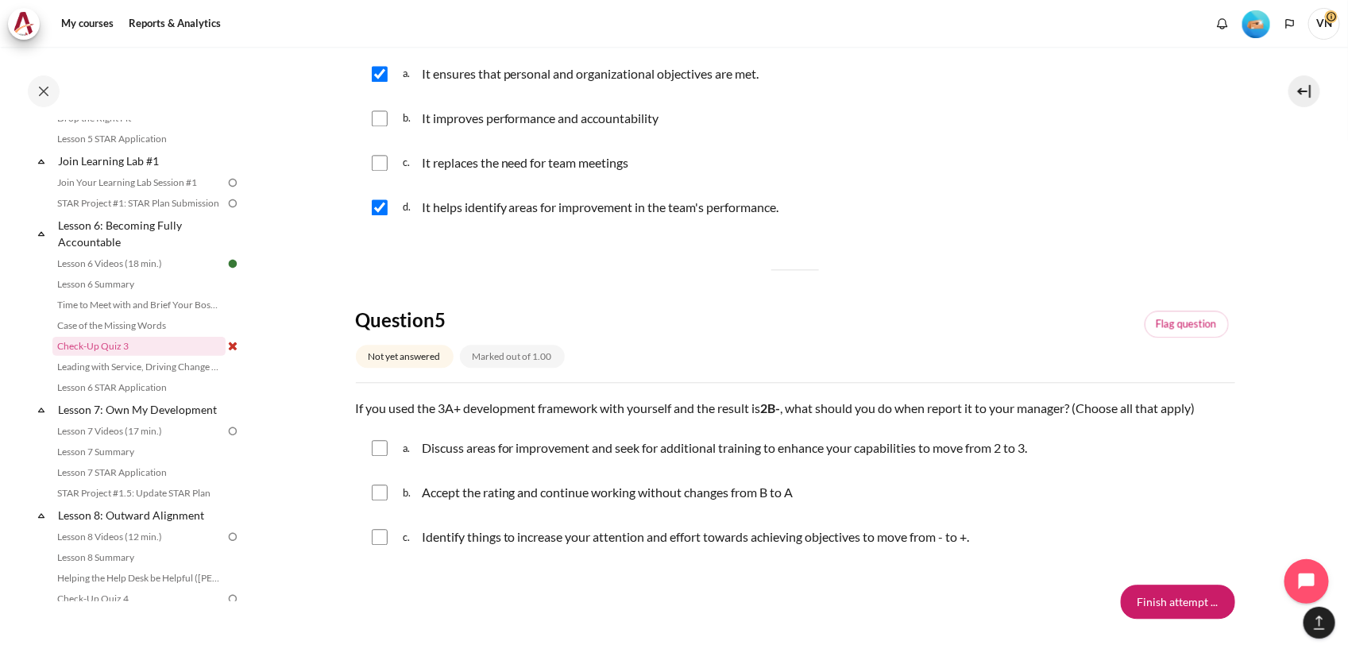
scroll to position [1646, 0]
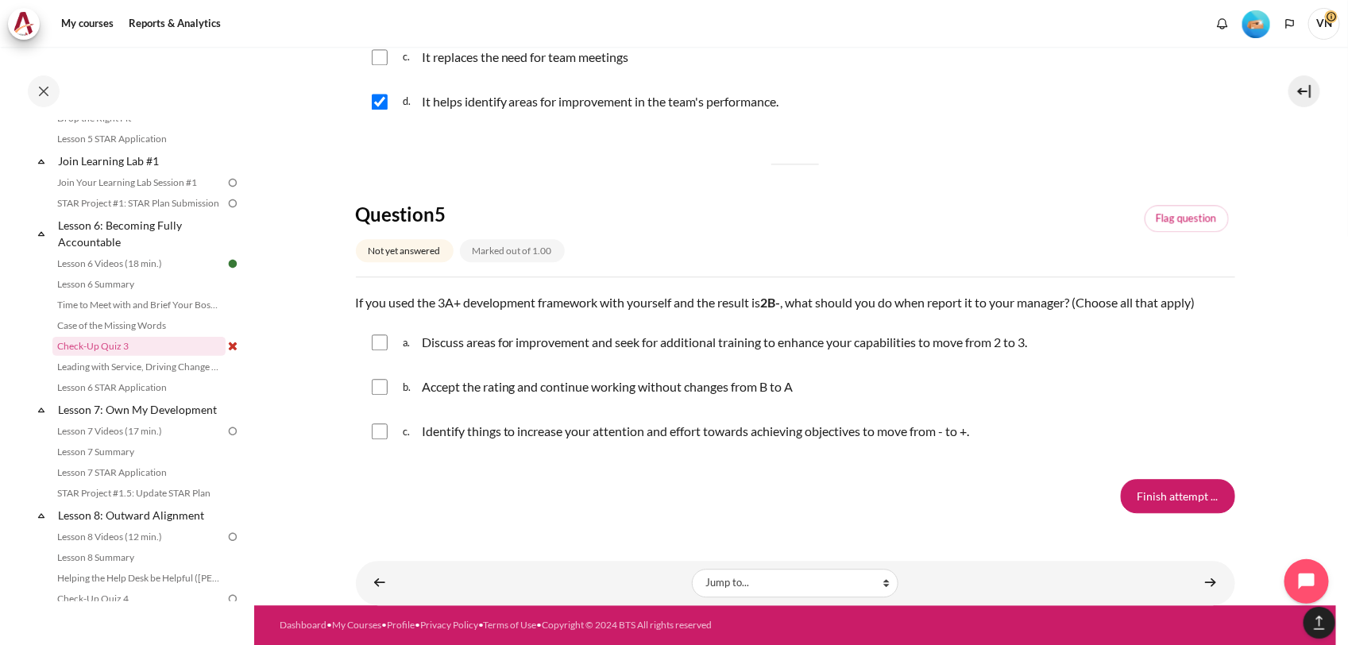
click at [385, 340] on input "Content" at bounding box center [380, 342] width 16 height 16
checkbox input "true"
drag, startPoint x: 384, startPoint y: 434, endPoint x: 403, endPoint y: 441, distance: 20.4
click at [383, 434] on input "Content" at bounding box center [380, 431] width 16 height 16
checkbox input "true"
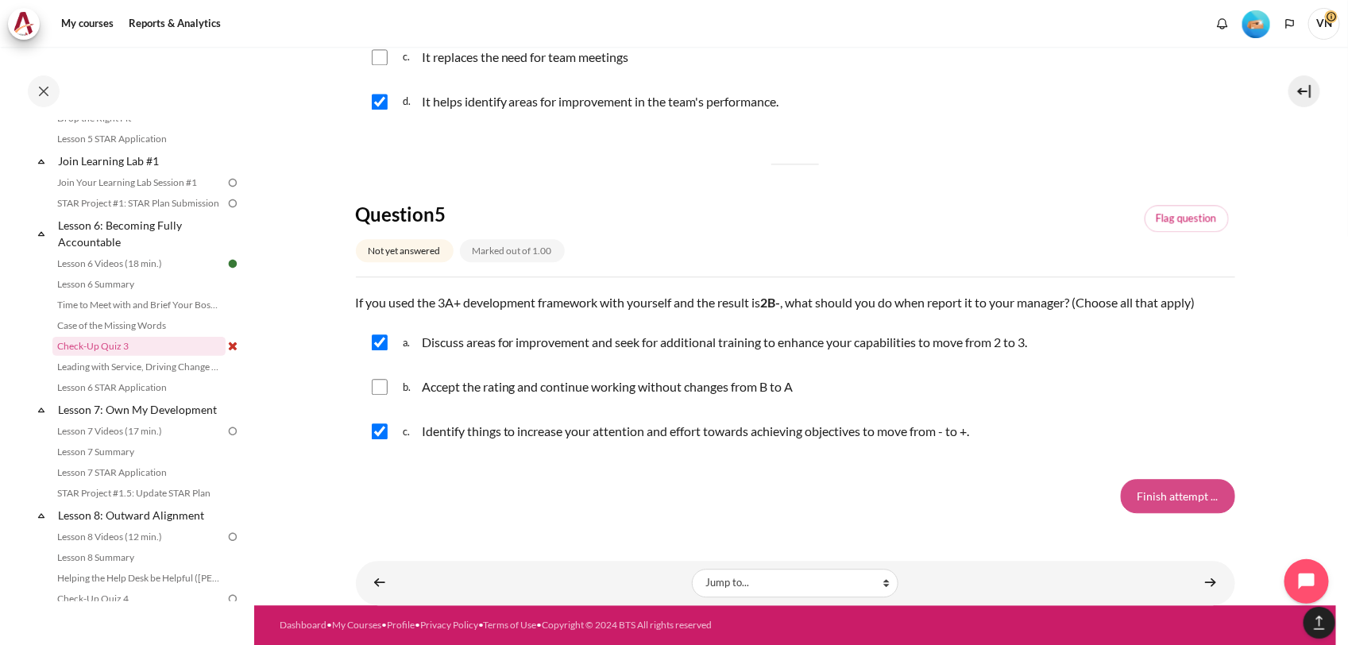
drag, startPoint x: 1189, startPoint y: 500, endPoint x: 1169, endPoint y: 500, distance: 19.9
click at [1188, 500] on input "Finish attempt ..." at bounding box center [1178, 495] width 114 height 33
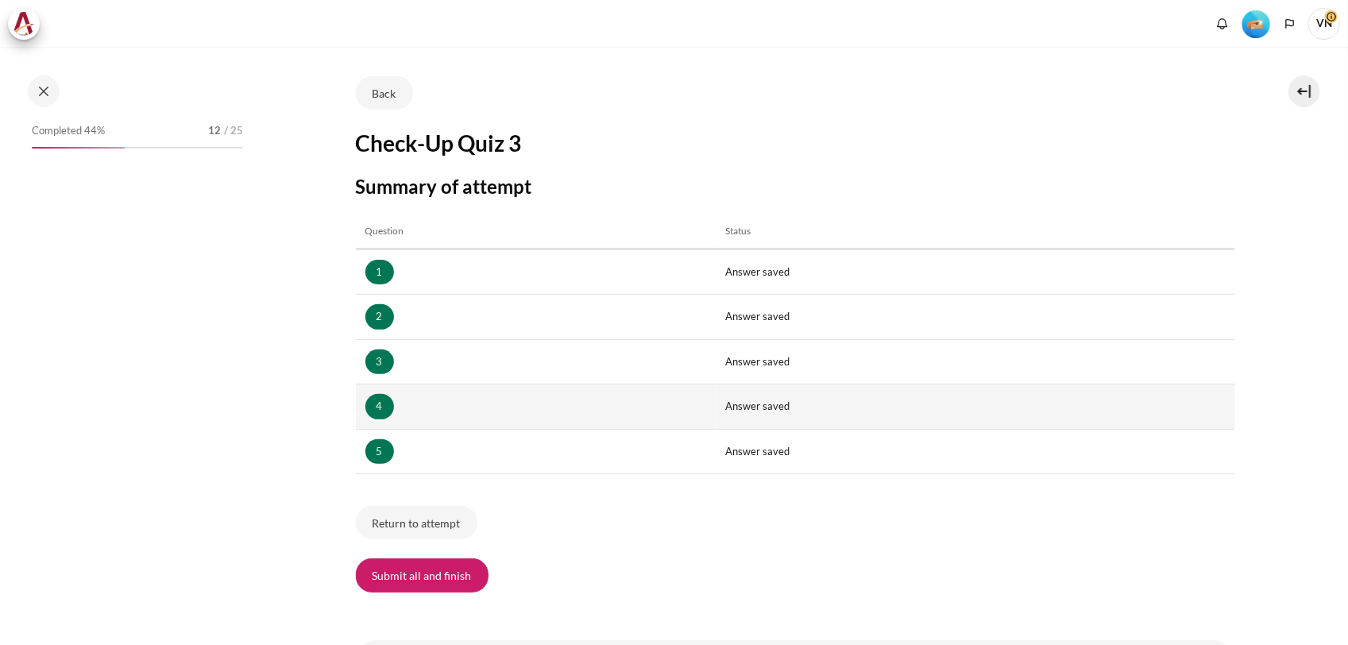
scroll to position [173, 0]
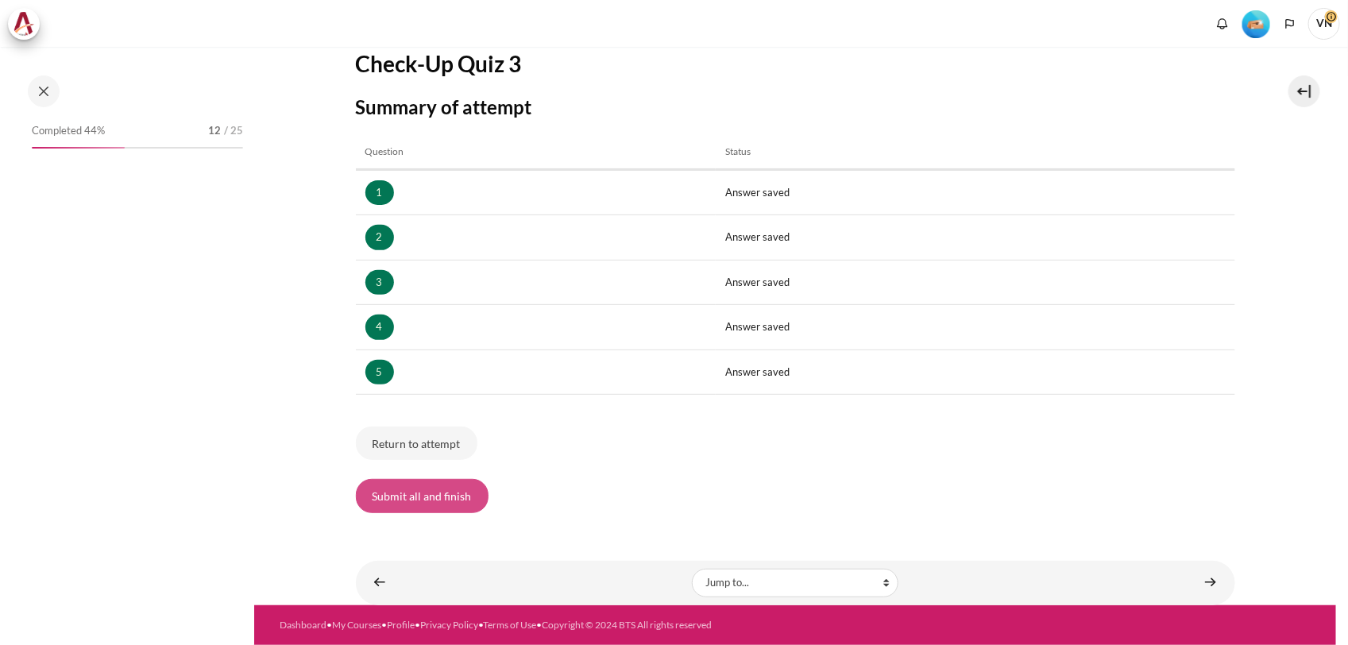
click at [454, 490] on button "Submit all and finish" at bounding box center [422, 495] width 133 height 33
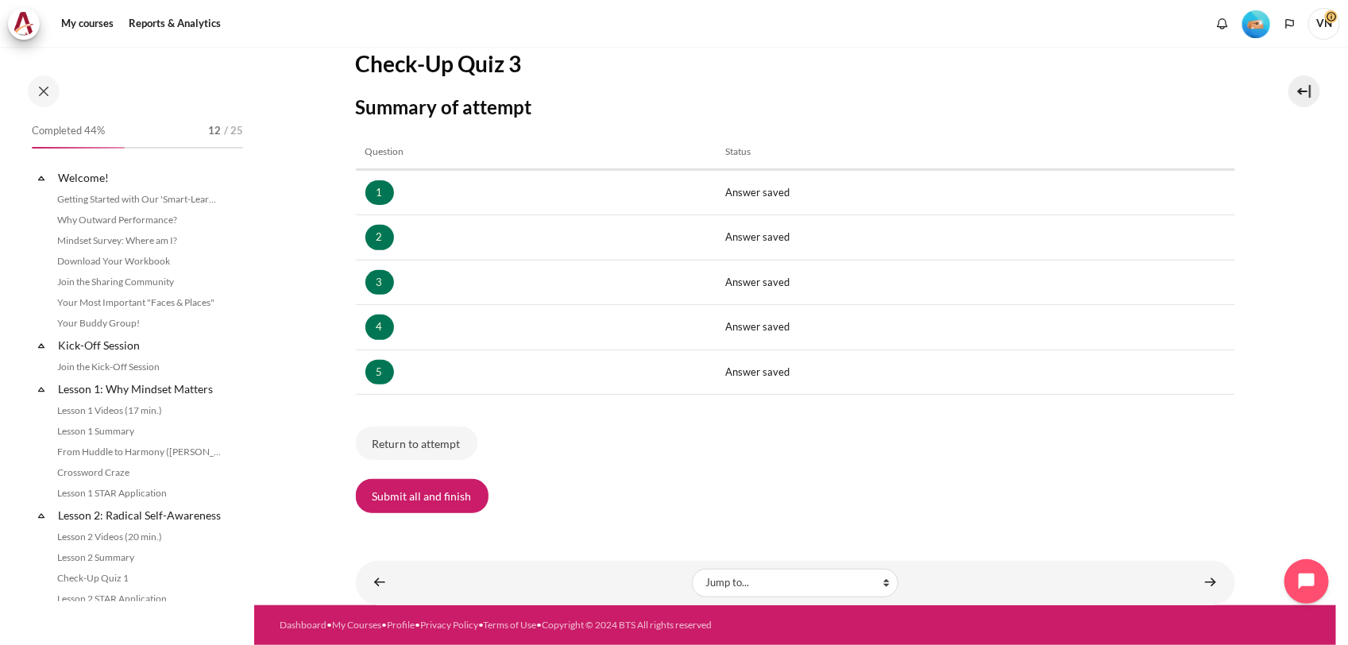
scroll to position [835, 0]
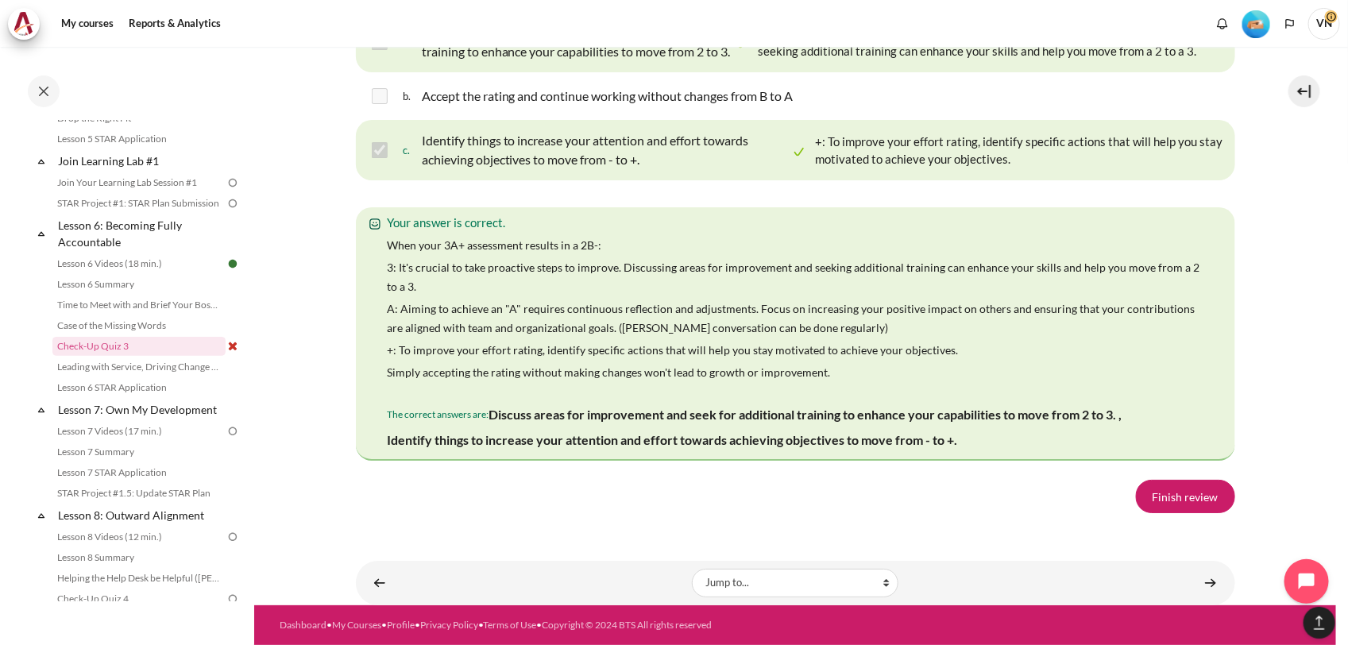
scroll to position [2879, 0]
click at [1170, 513] on link "Finish review" at bounding box center [1185, 496] width 99 height 33
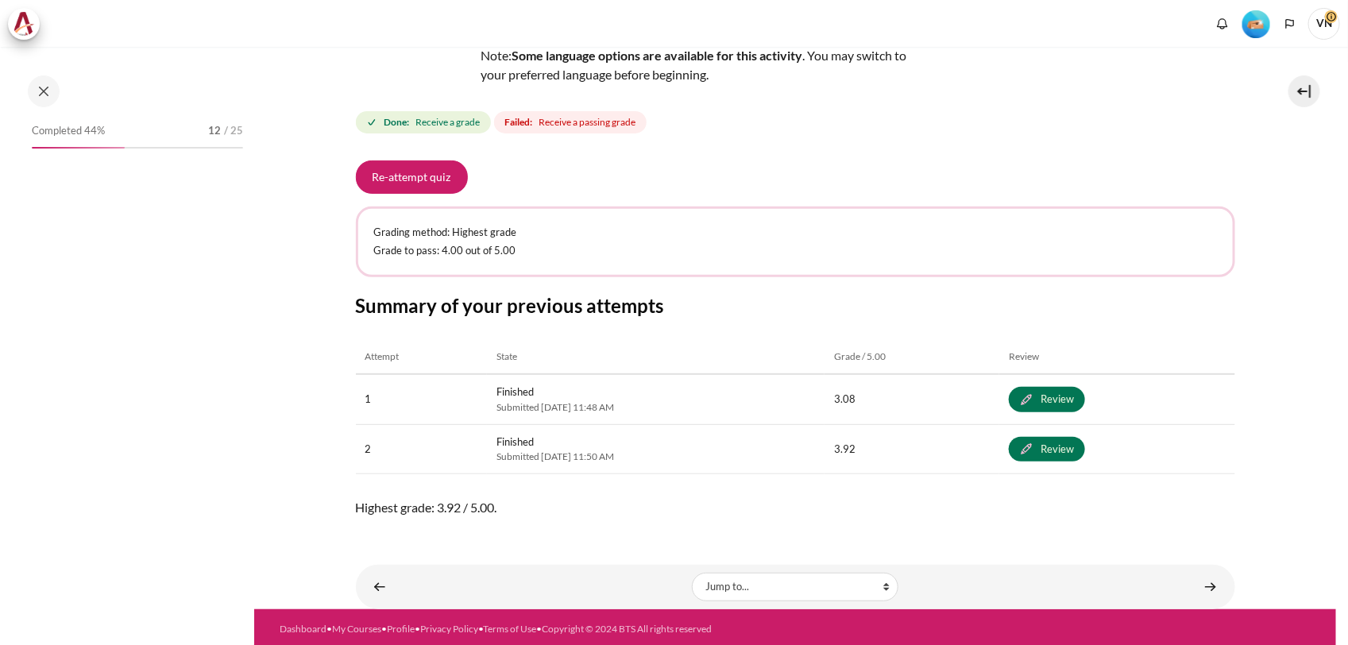
scroll to position [189, 0]
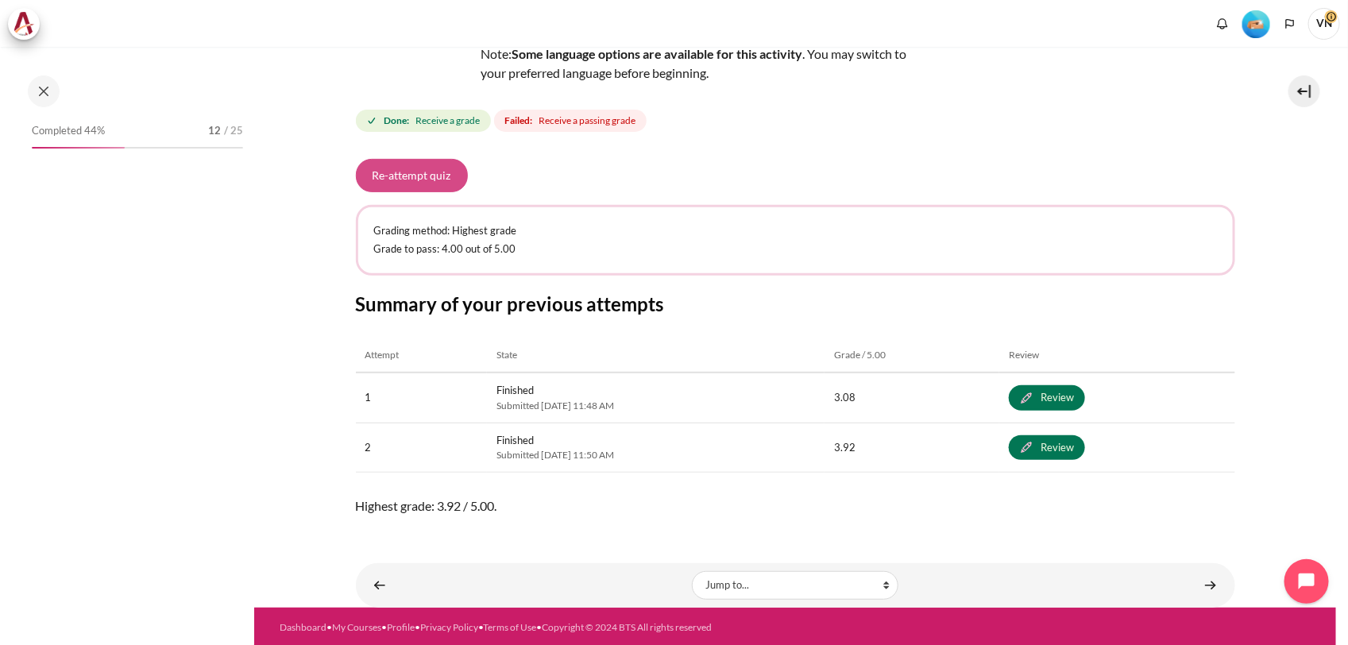
click at [430, 171] on button "Re-attempt quiz" at bounding box center [412, 175] width 112 height 33
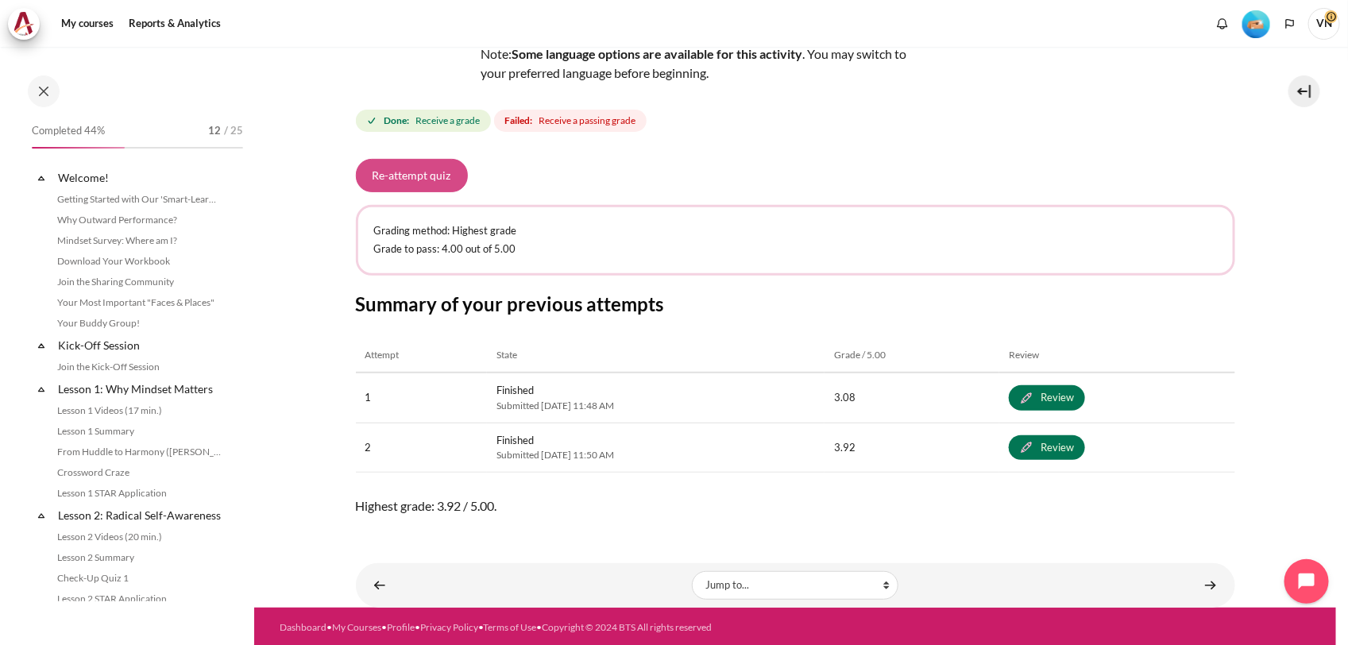
scroll to position [835, 0]
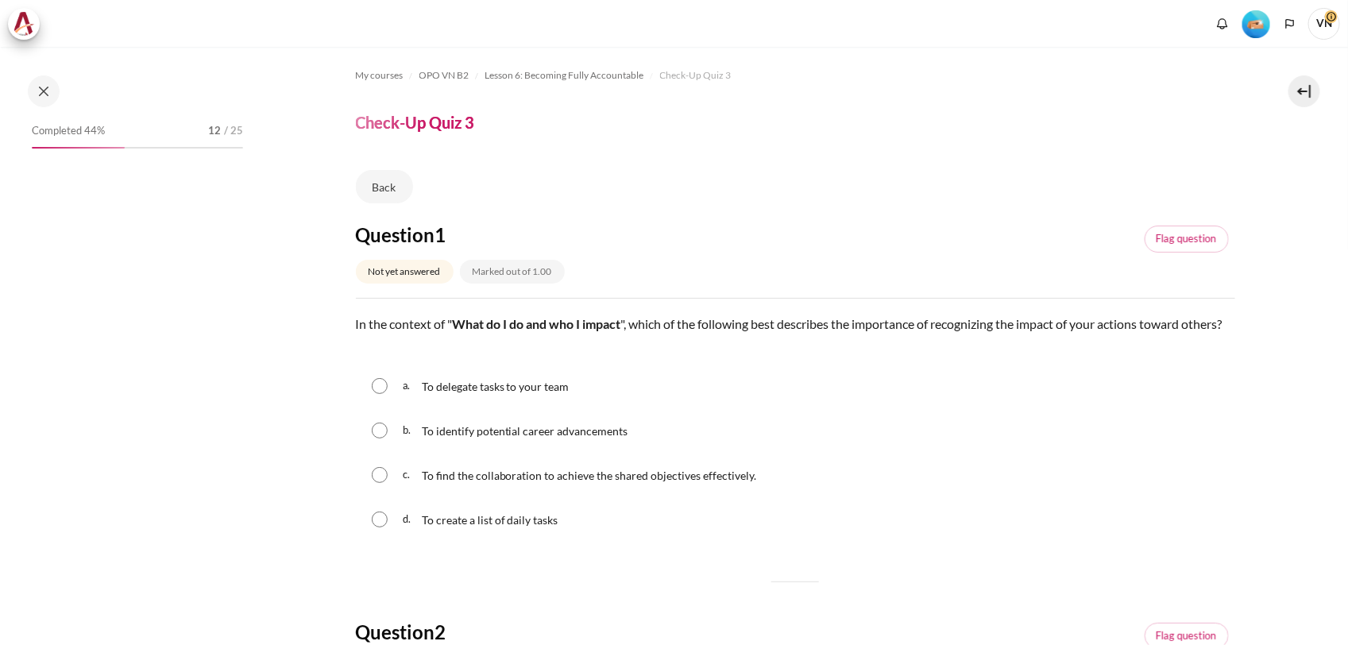
click at [386, 483] on input "Content" at bounding box center [380, 475] width 16 height 16
radio input "true"
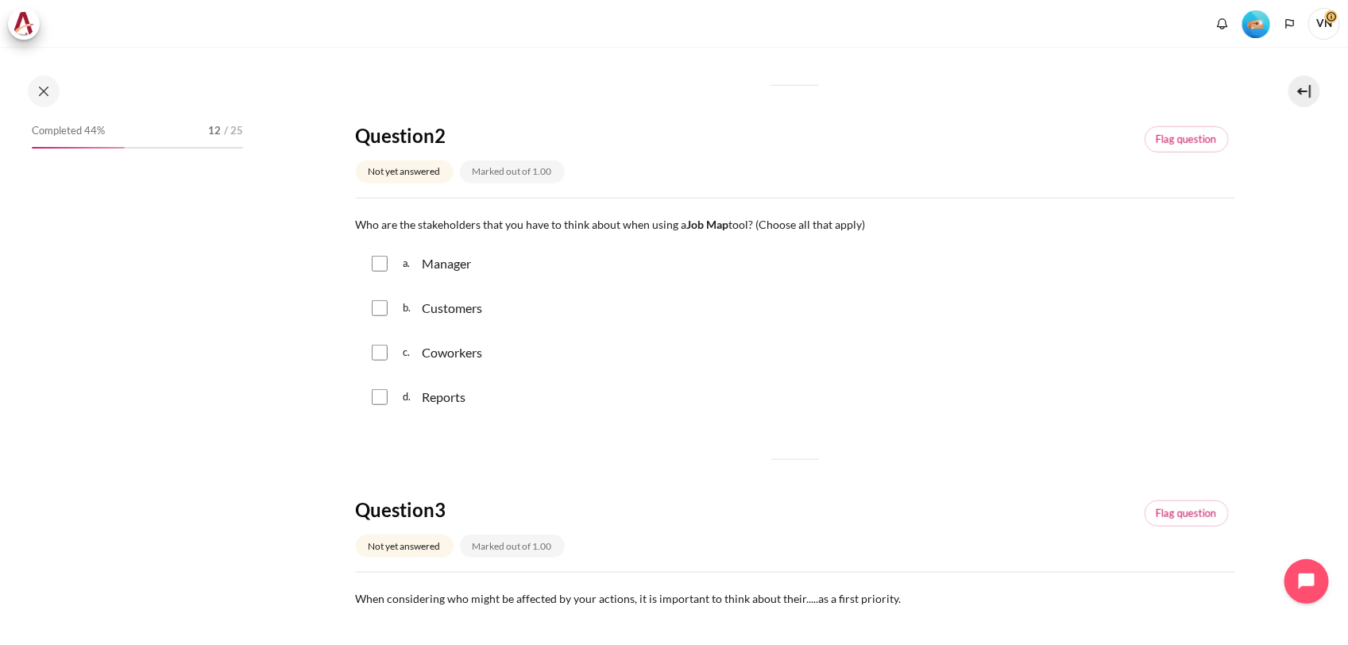
scroll to position [835, 0]
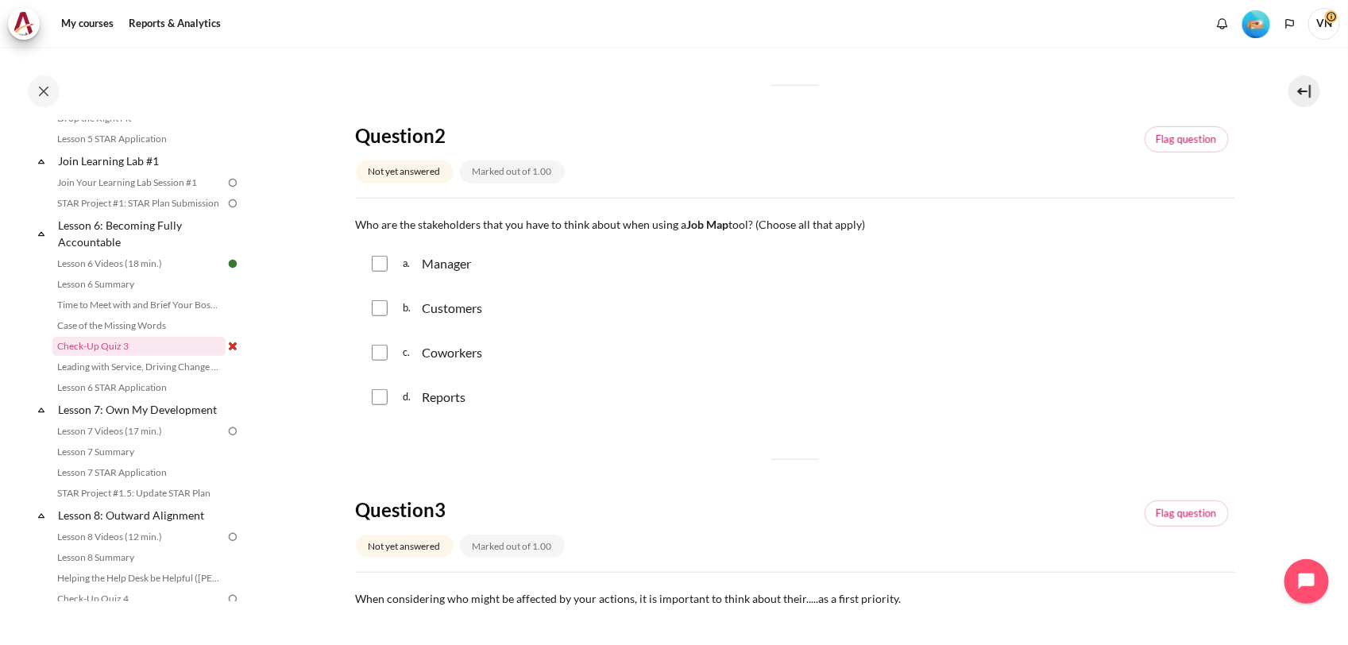
click at [385, 361] on input "Content" at bounding box center [380, 353] width 16 height 16
checkbox input "true"
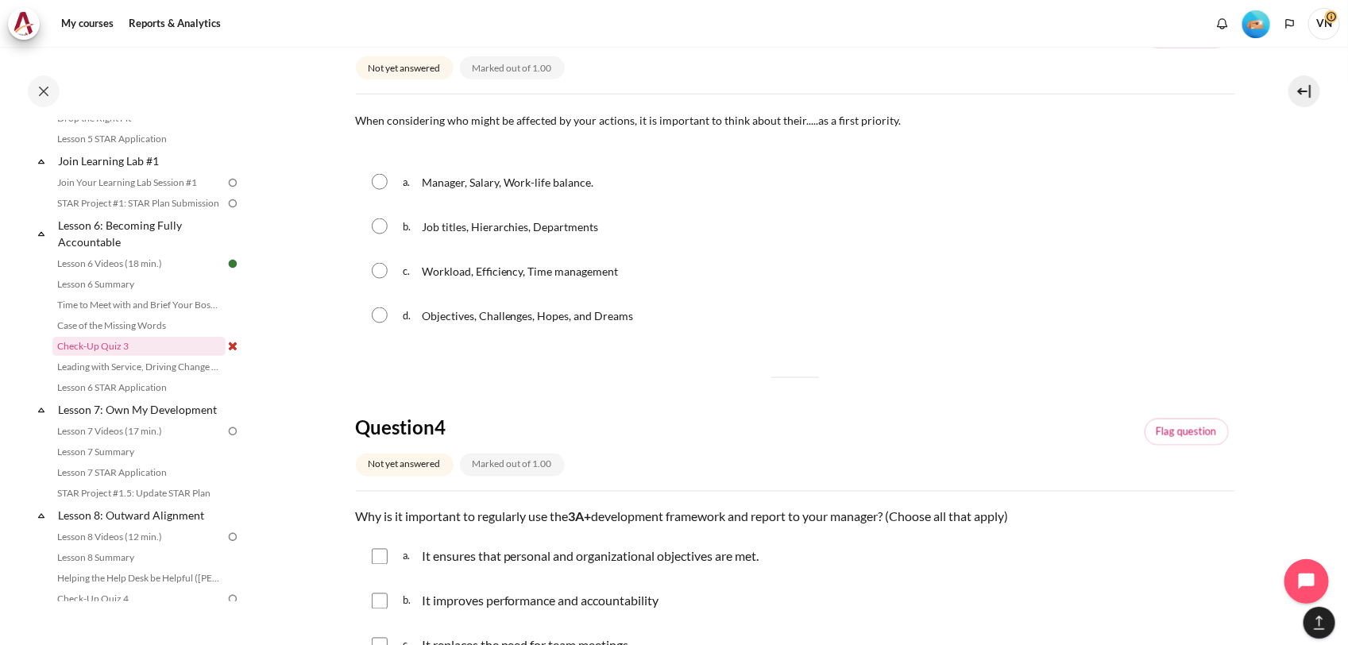
scroll to position [993, 0]
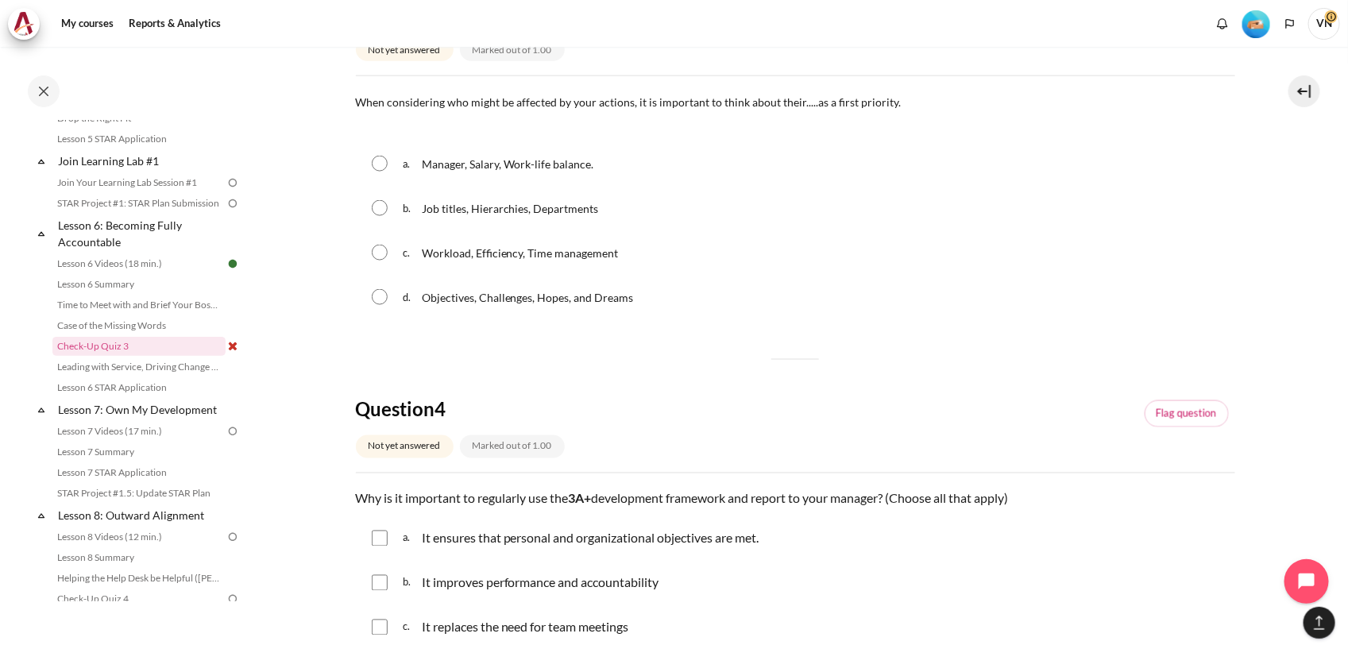
click at [380, 305] on input "Content" at bounding box center [380, 297] width 16 height 16
radio input "true"
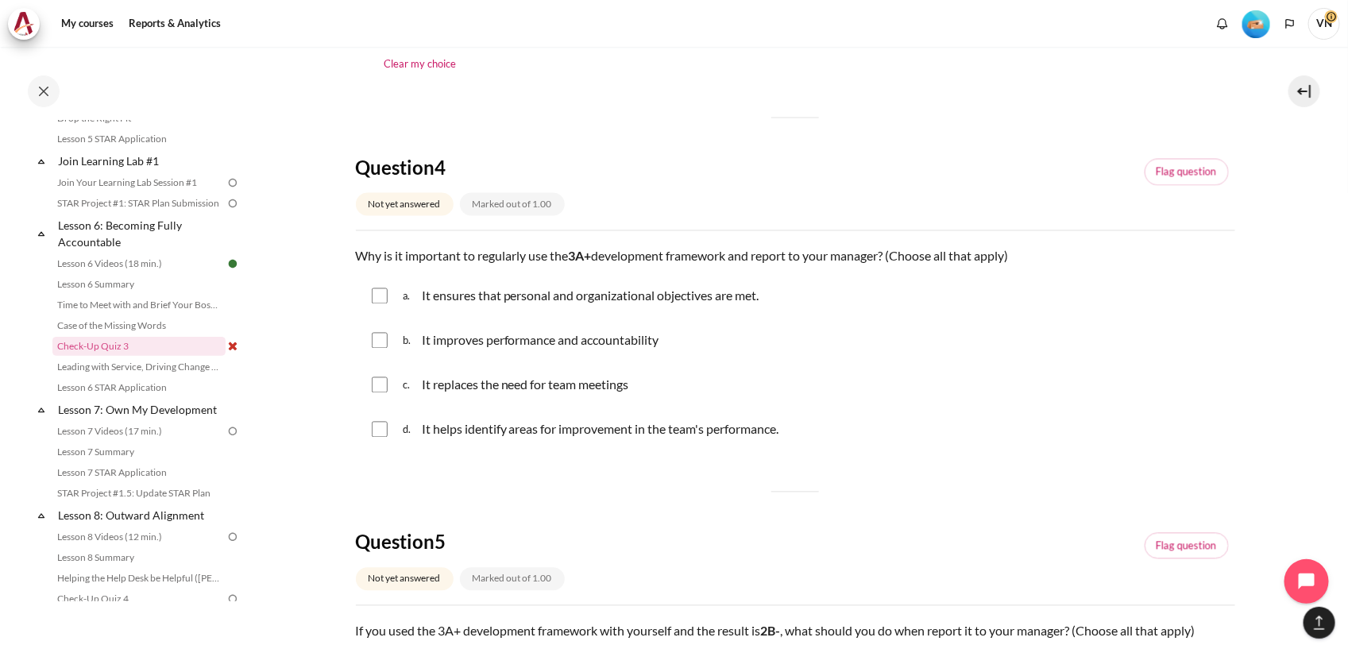
scroll to position [1291, 0]
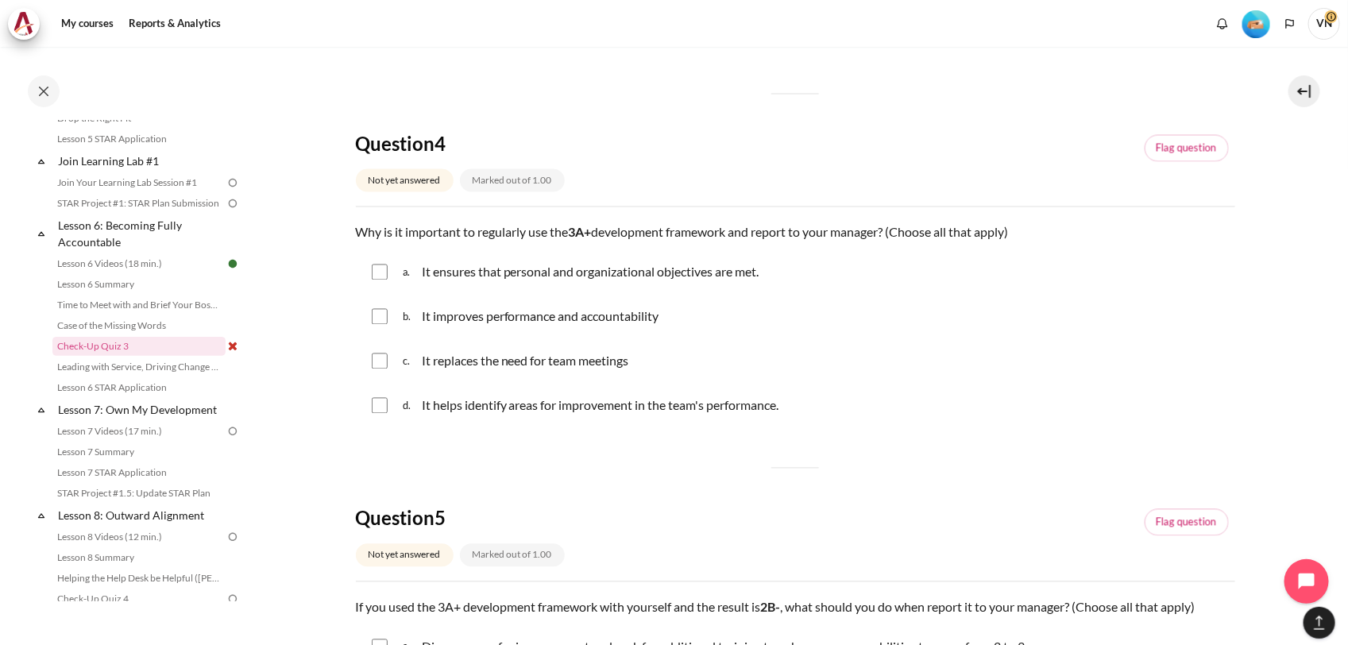
click at [378, 280] on input "Content" at bounding box center [380, 272] width 16 height 16
checkbox input "true"
drag, startPoint x: 382, startPoint y: 334, endPoint x: 376, endPoint y: 373, distance: 39.4
click at [384, 325] on input "Content" at bounding box center [380, 317] width 16 height 16
checkbox input "true"
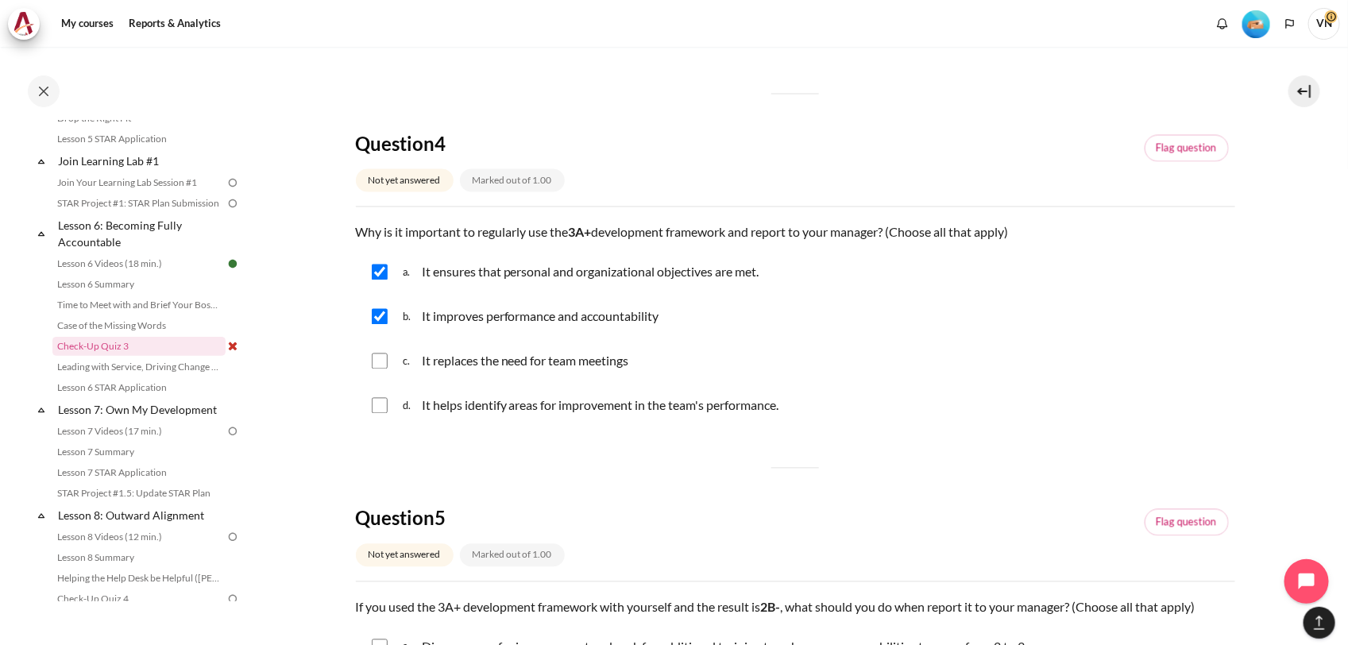
click at [379, 414] on input "Content" at bounding box center [380, 406] width 16 height 16
checkbox input "true"
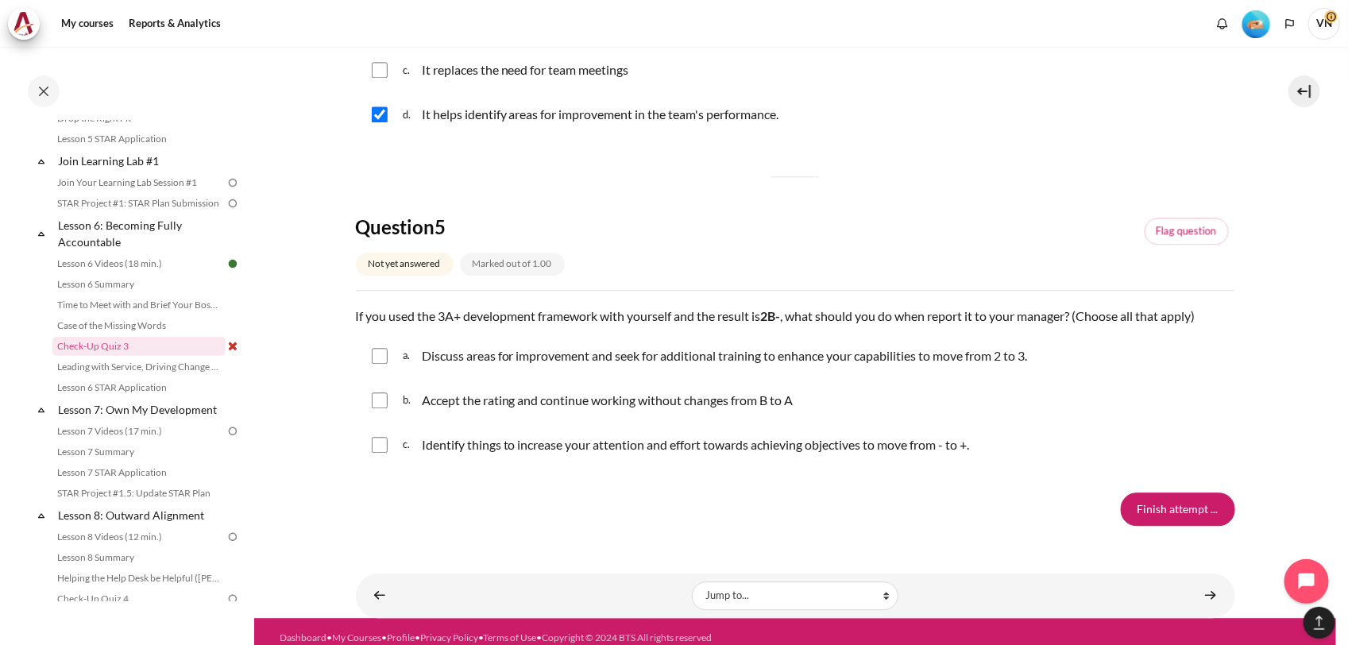
scroll to position [1614, 0]
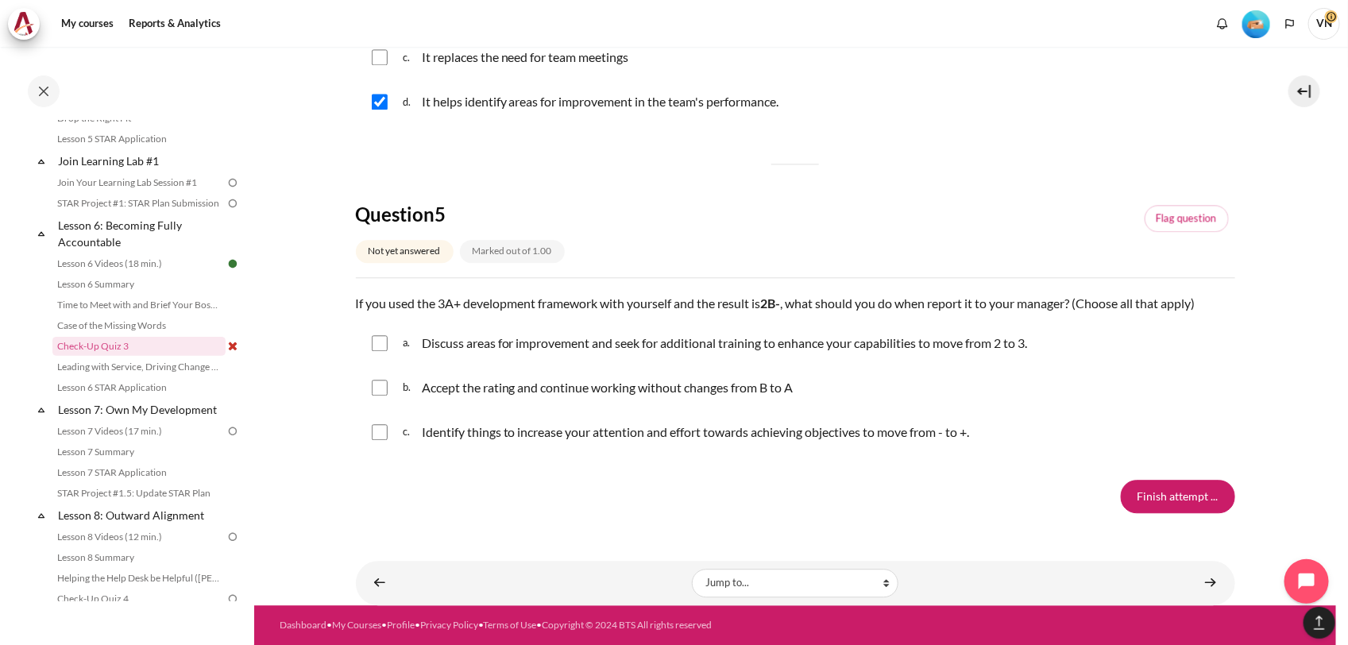
click at [381, 334] on div "a. Discuss areas for improvement and seek for additional training to enhance yo…" at bounding box center [795, 342] width 879 height 41
click at [381, 342] on input "Content" at bounding box center [380, 343] width 16 height 16
checkbox input "true"
click at [380, 430] on input "Content" at bounding box center [380, 432] width 16 height 16
checkbox input "true"
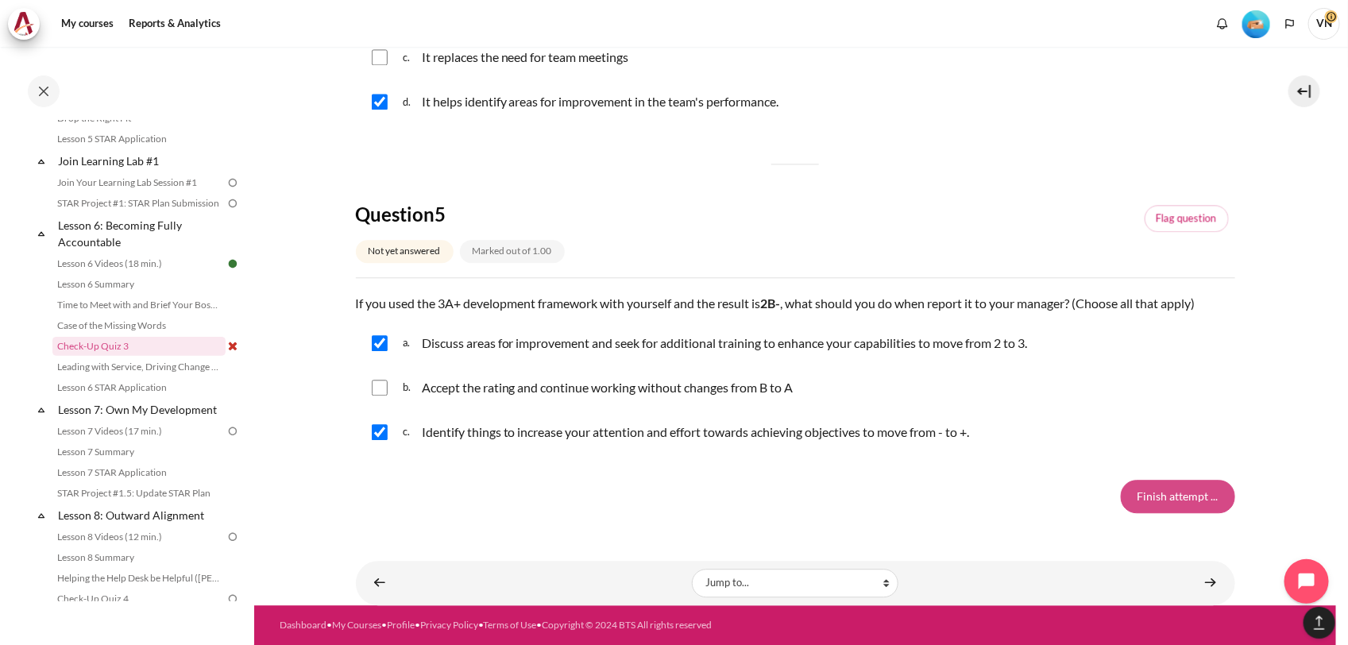
click at [1176, 492] on input "Finish attempt ..." at bounding box center [1178, 496] width 114 height 33
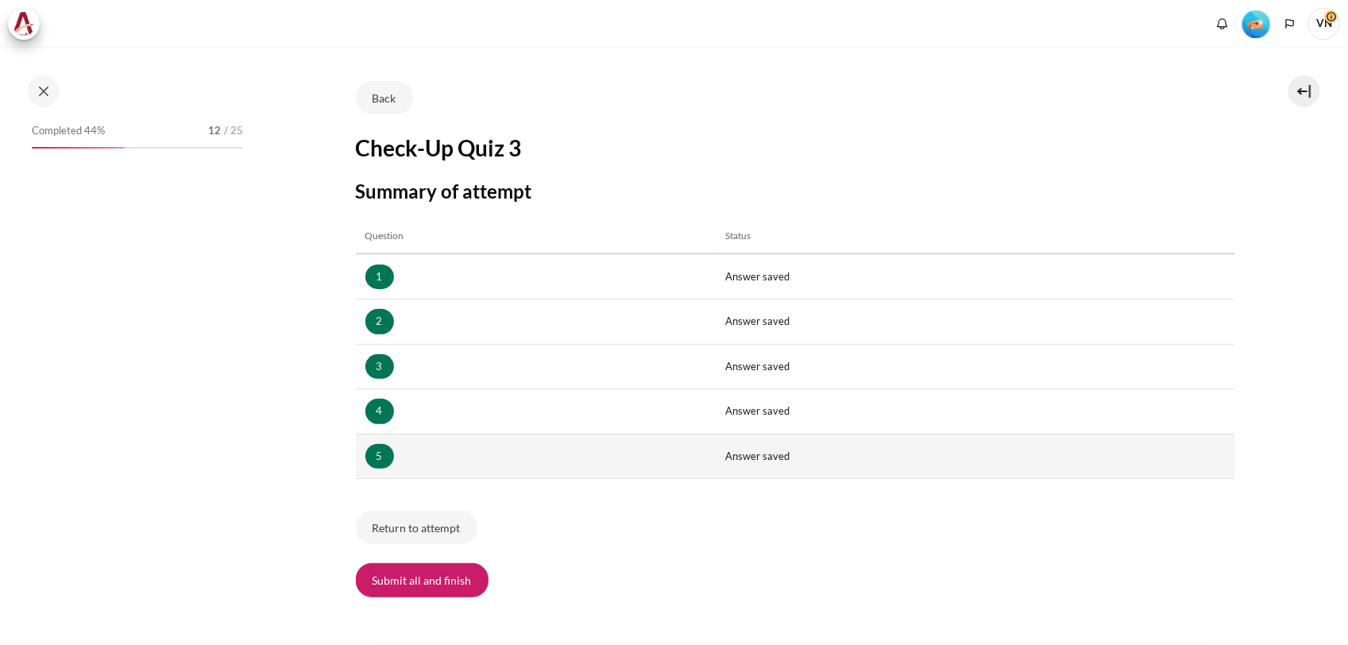
scroll to position [173, 0]
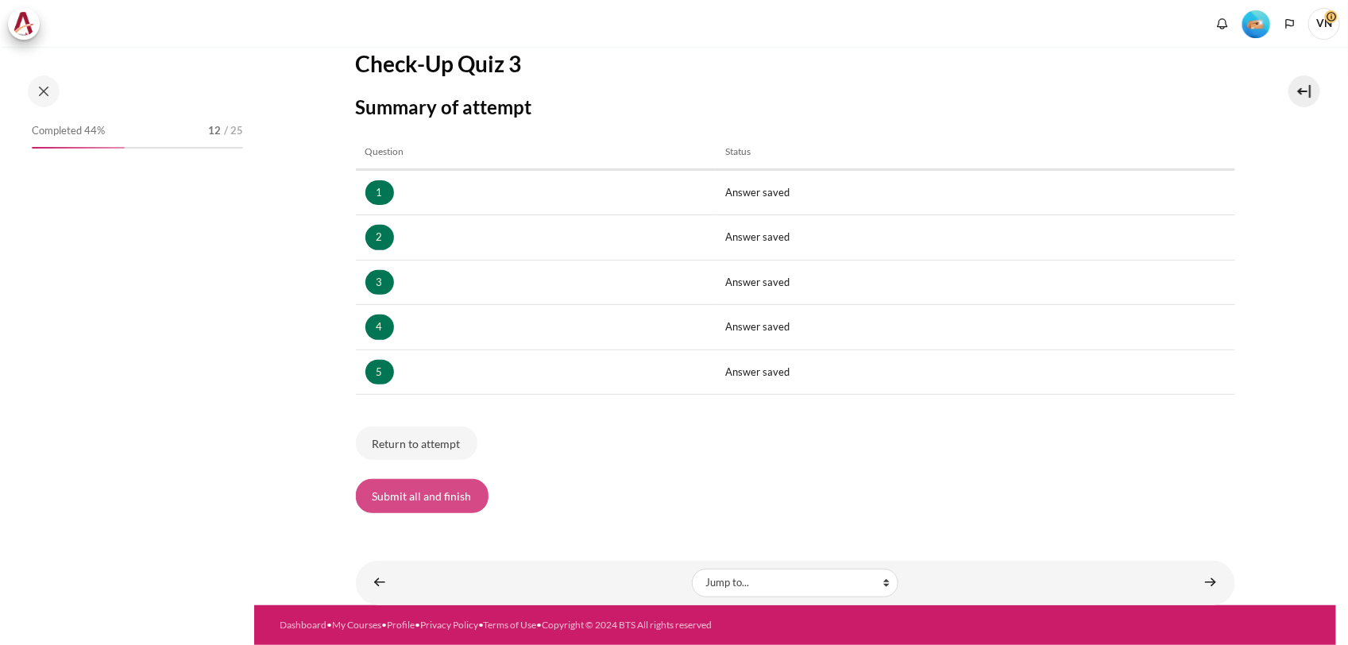
click at [419, 501] on button "Submit all and finish" at bounding box center [422, 495] width 133 height 33
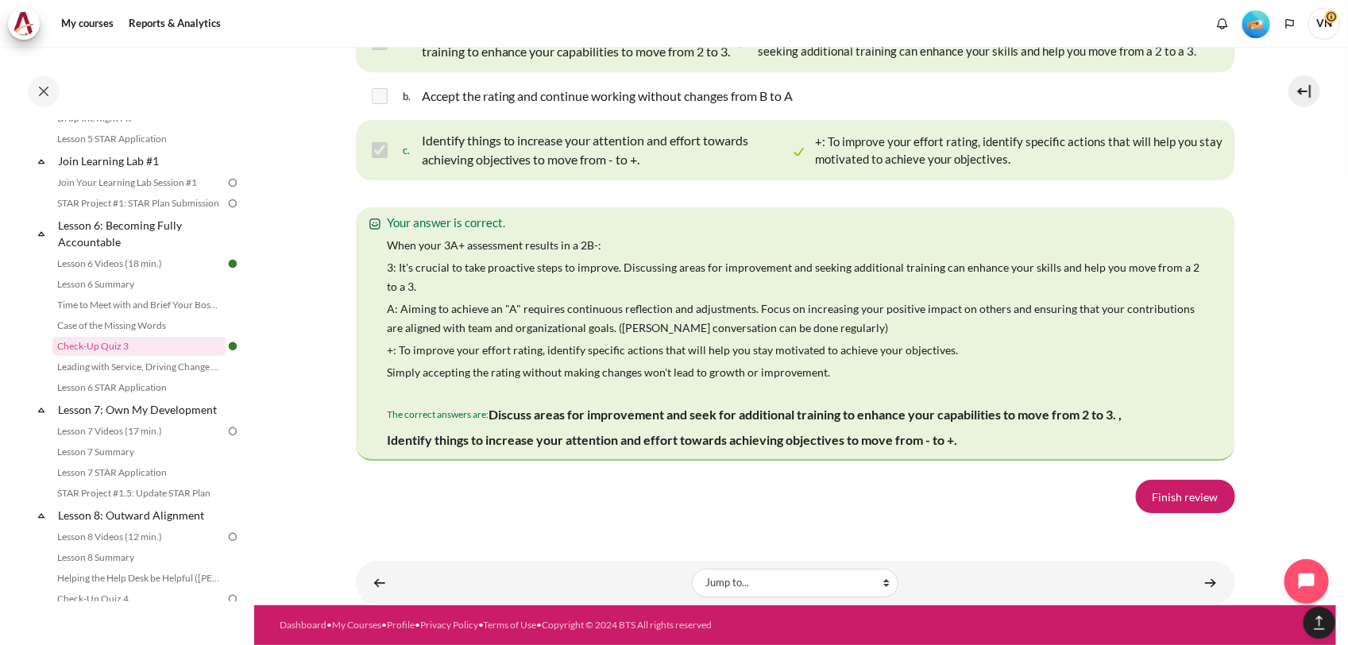
scroll to position [2932, 0]
click at [1210, 497] on link "Finish review" at bounding box center [1185, 496] width 99 height 33
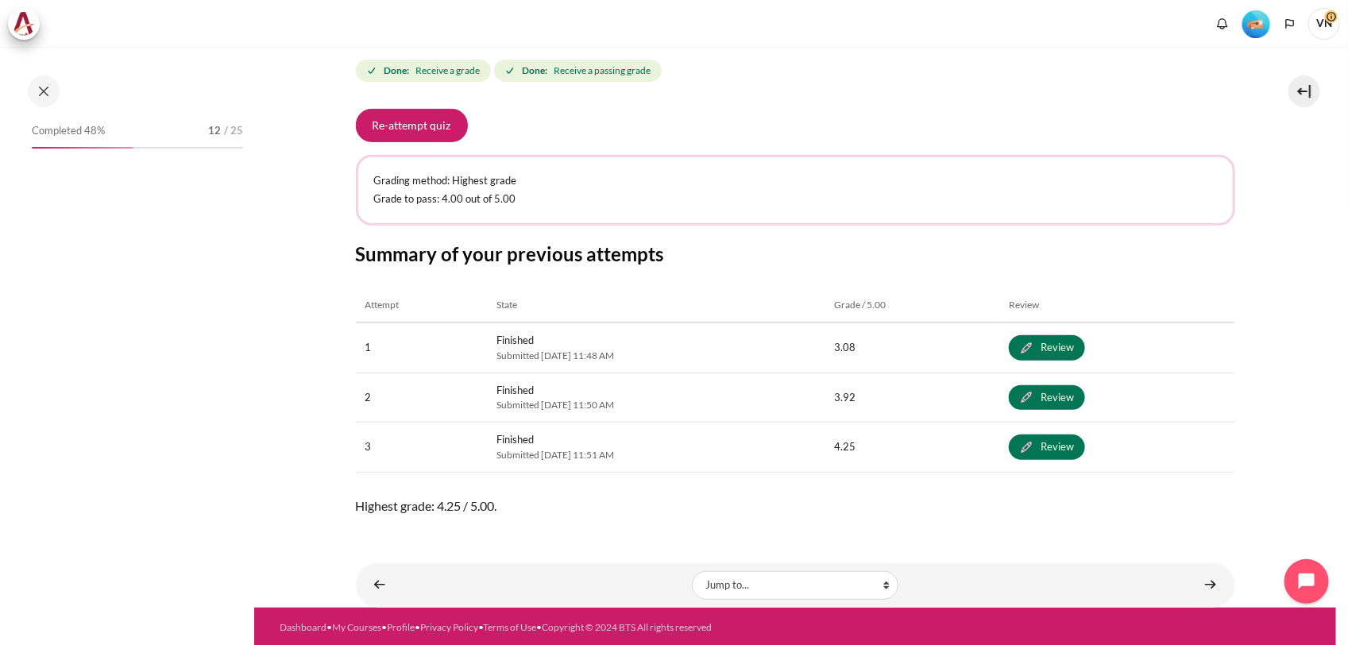
scroll to position [835, 0]
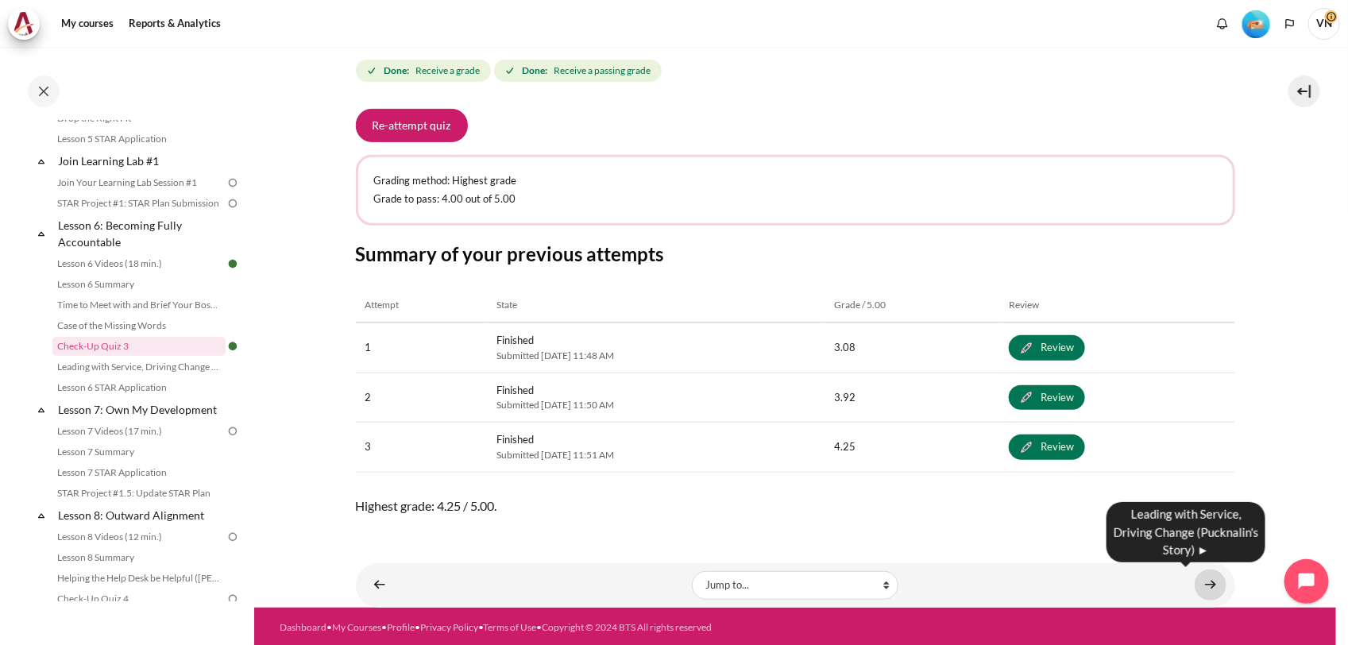
click at [1195, 585] on link "Content" at bounding box center [1211, 584] width 32 height 31
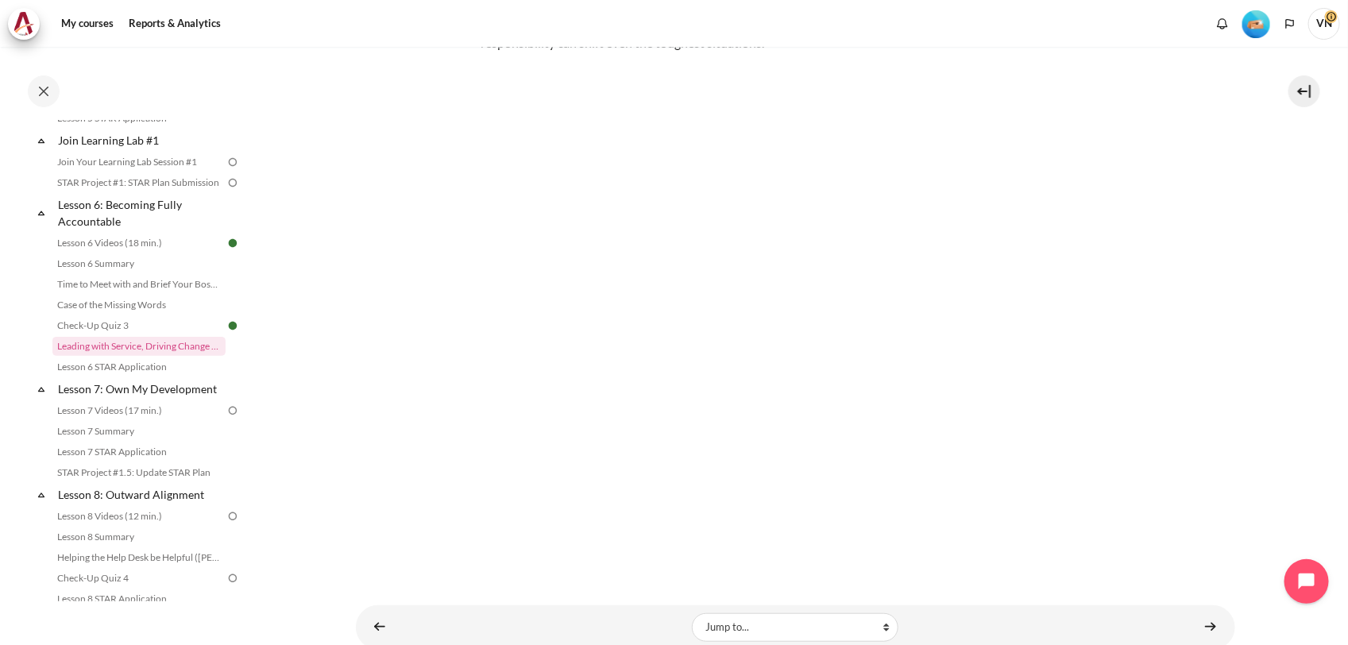
scroll to position [257, 0]
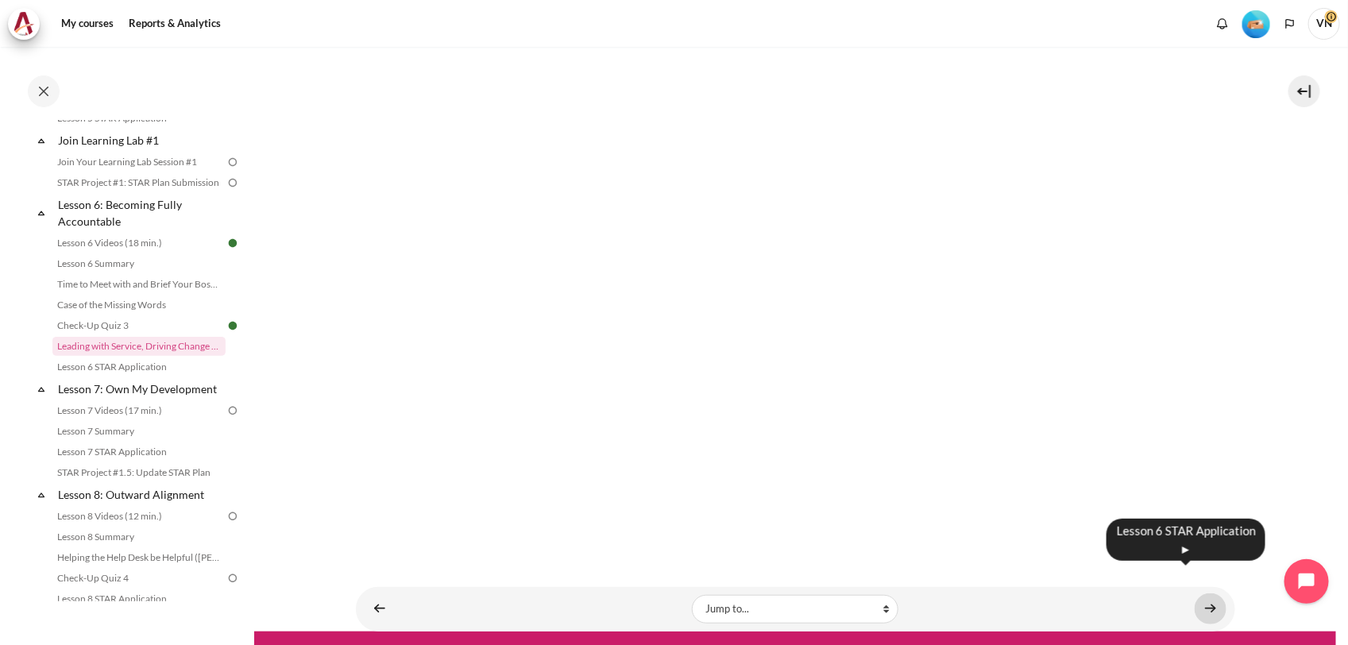
click at [1203, 593] on link "Content" at bounding box center [1211, 608] width 32 height 31
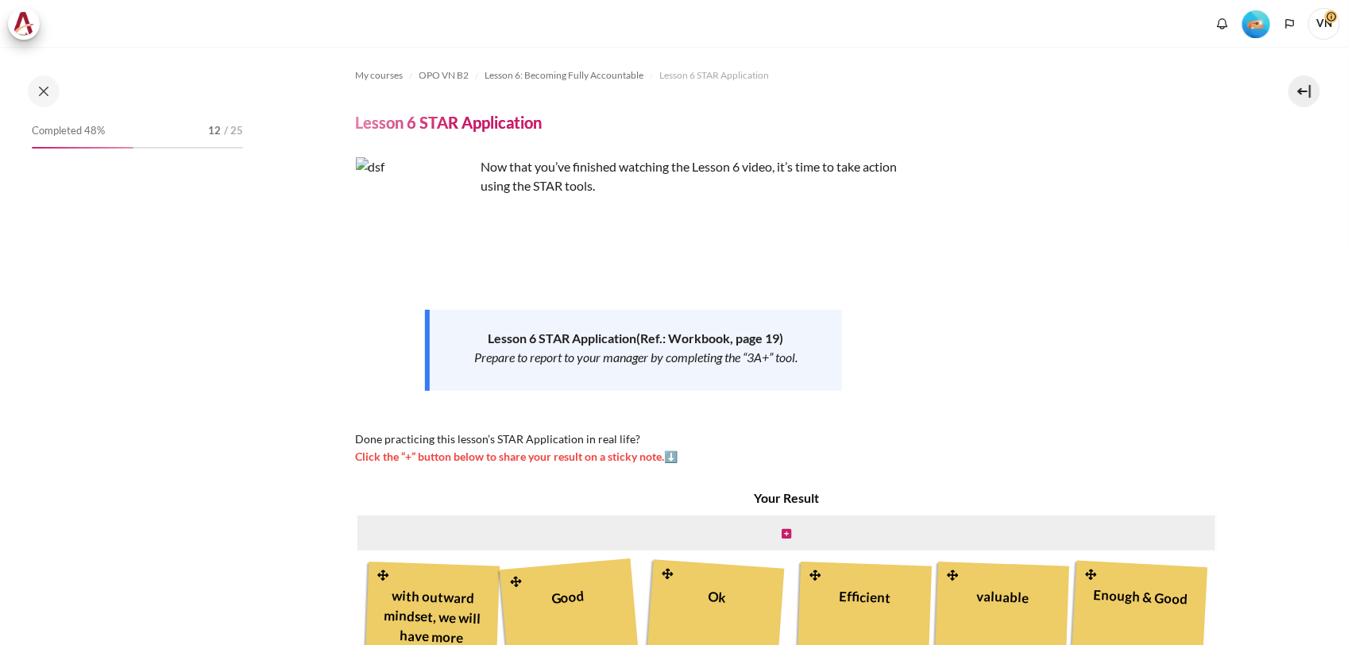
scroll to position [99, 0]
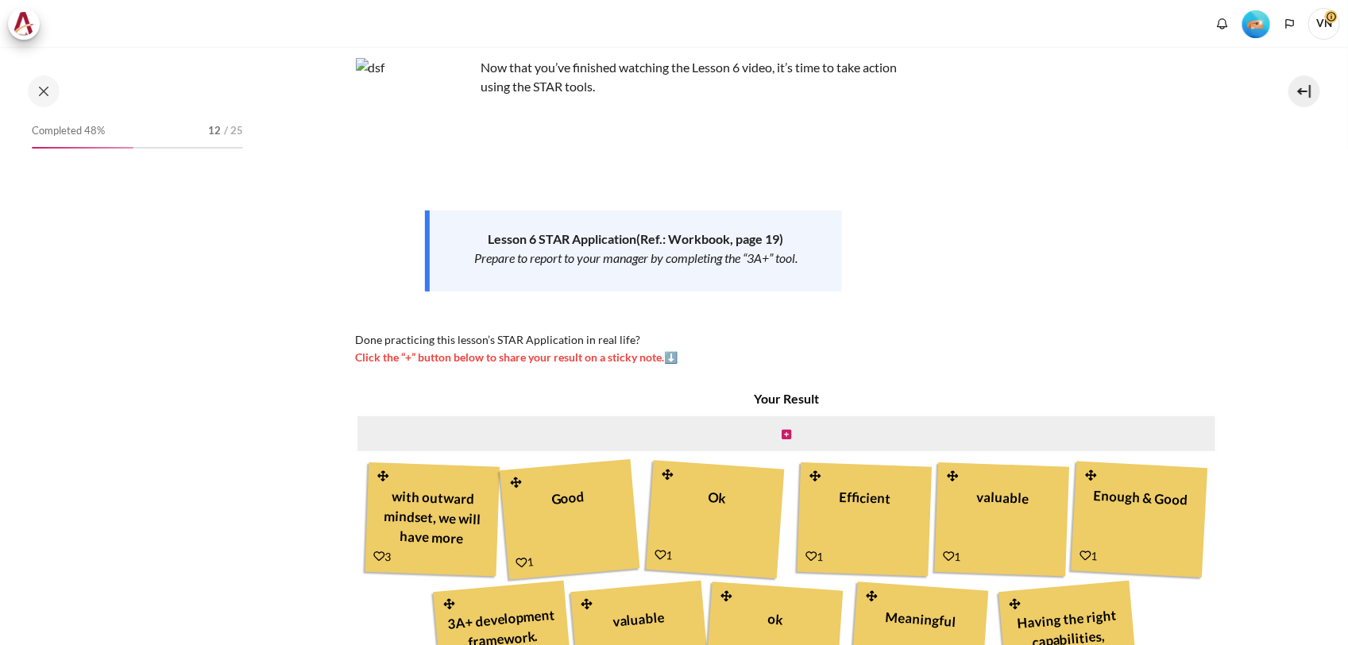
click at [773, 542] on div "Ok" at bounding box center [715, 517] width 119 height 74
click at [775, 516] on div "Ok" at bounding box center [715, 517] width 119 height 74
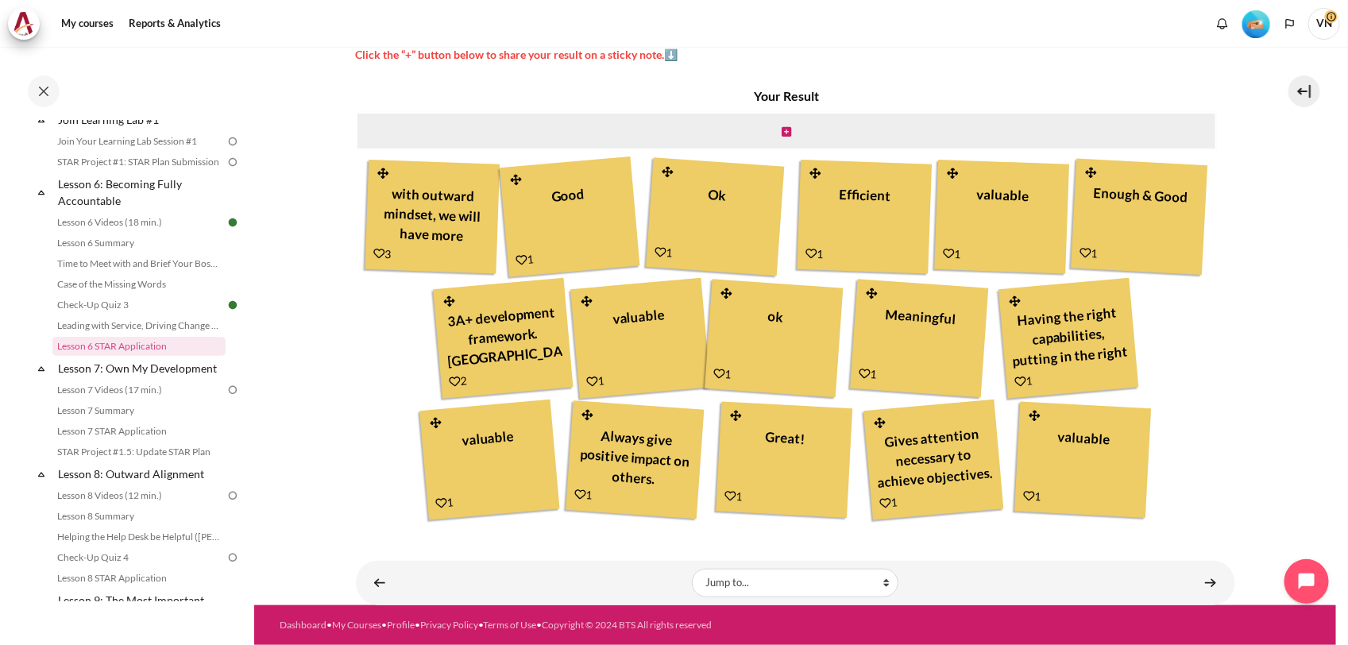
scroll to position [513, 0]
click at [1200, 577] on link "Content" at bounding box center [1211, 582] width 32 height 31
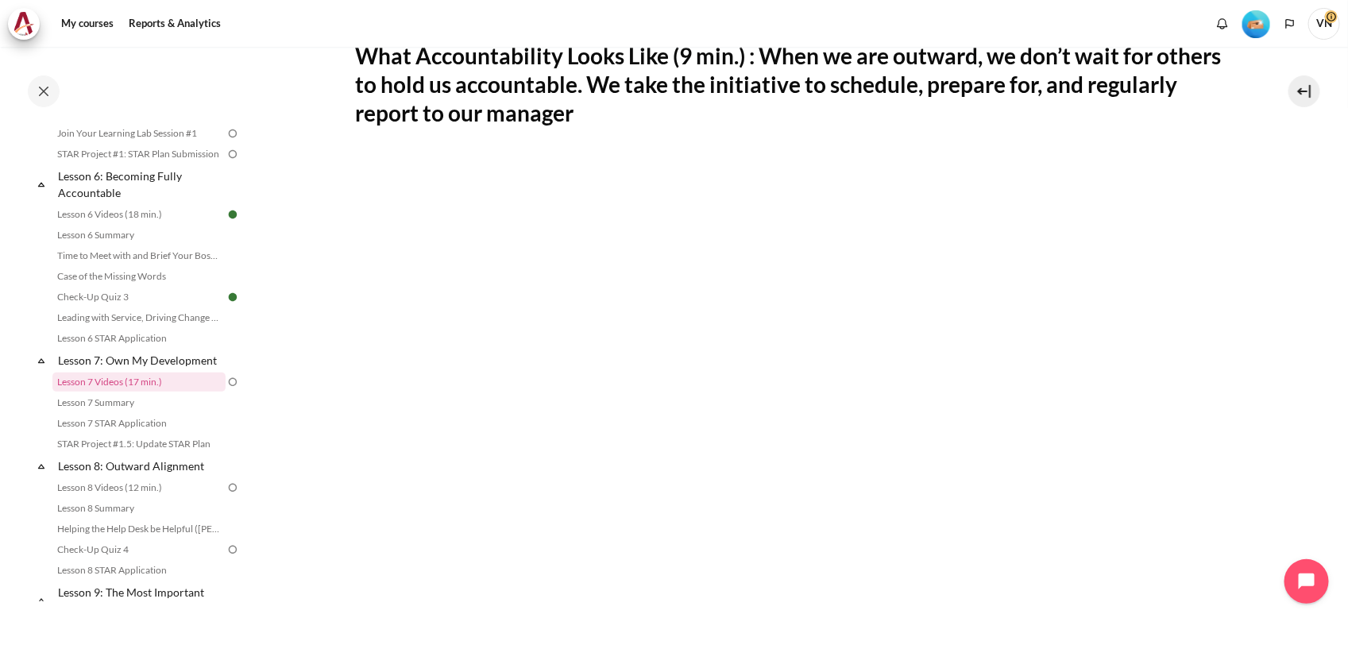
scroll to position [298, 0]
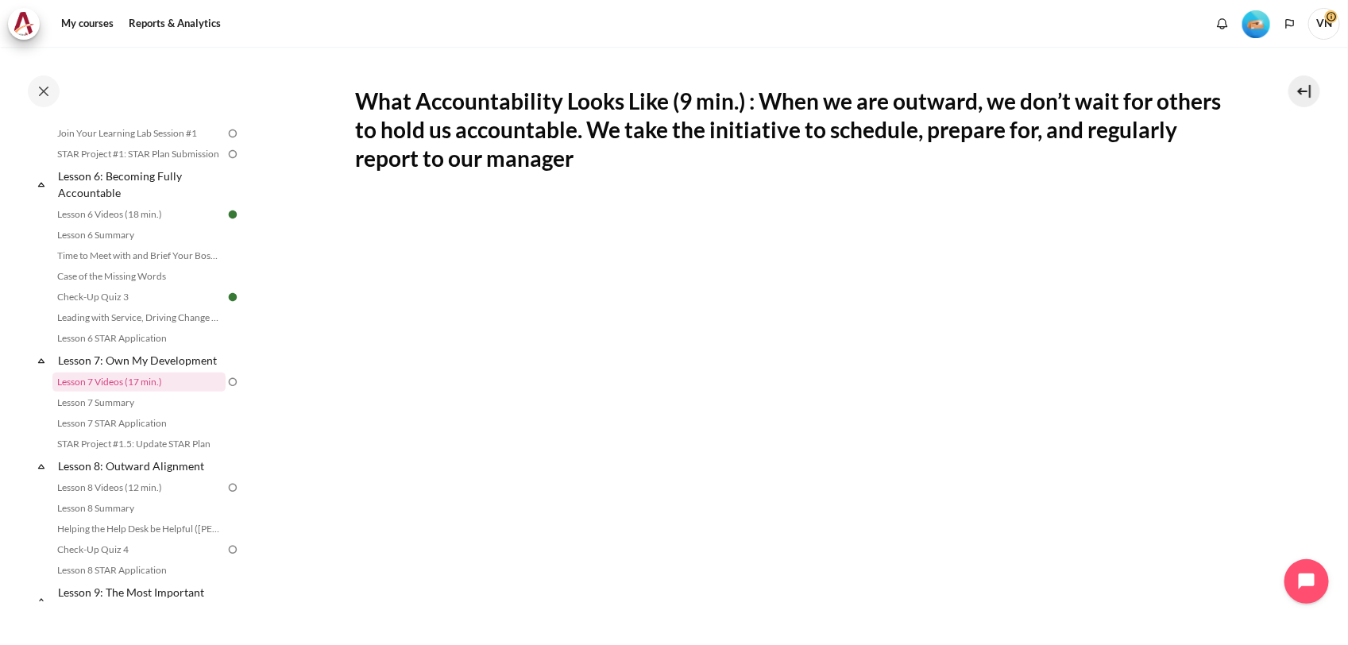
click at [226, 161] on img at bounding box center [233, 154] width 14 height 14
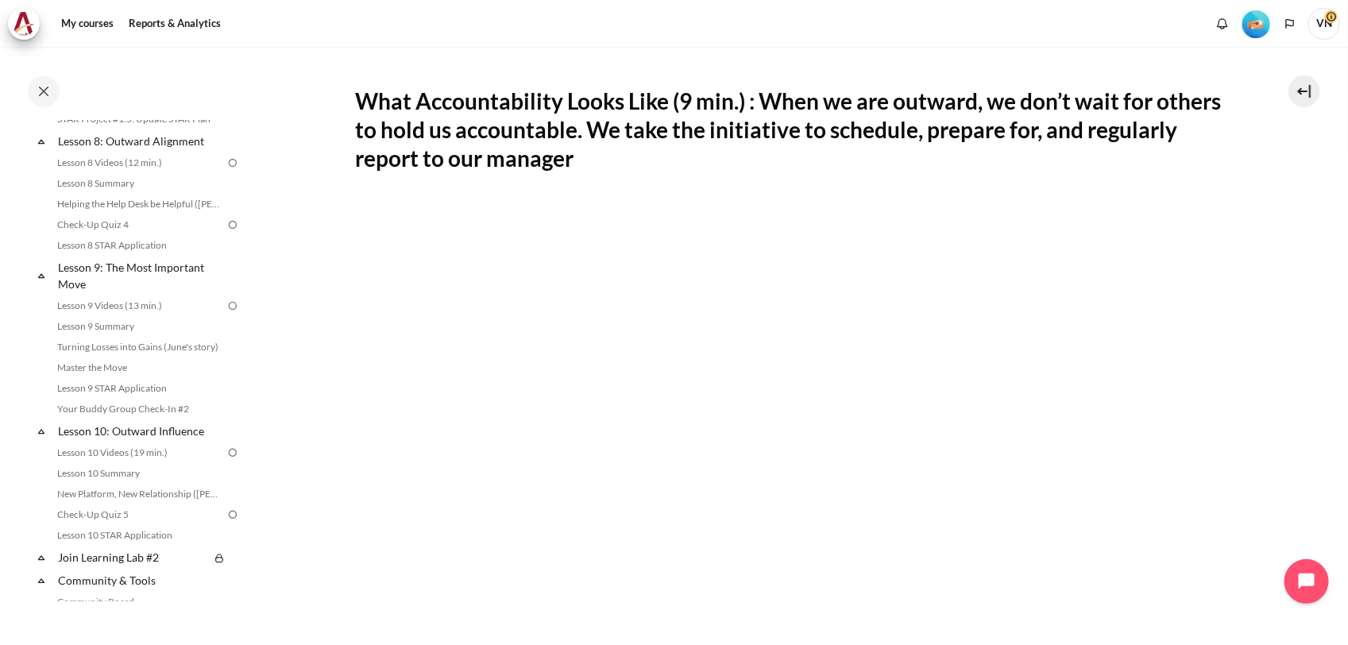
scroll to position [785, 0]
